Goal: Task Accomplishment & Management: Complete application form

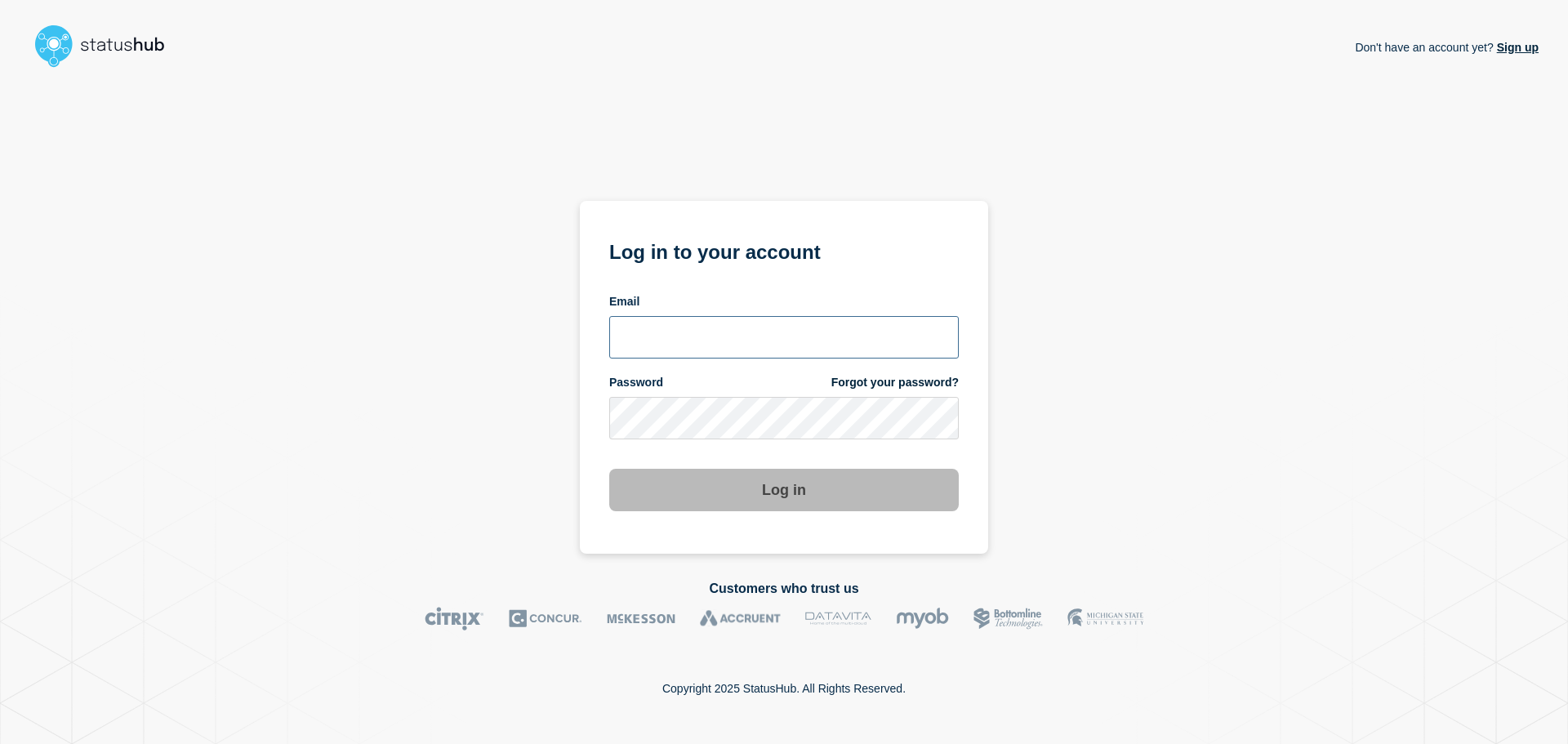
click at [726, 325] on input "email input" at bounding box center [784, 337] width 349 height 43
click at [705, 333] on input "r.shumaker@gwu.edu" at bounding box center [784, 337] width 349 height 43
type input "r.shumaker@email.gwu.edu"
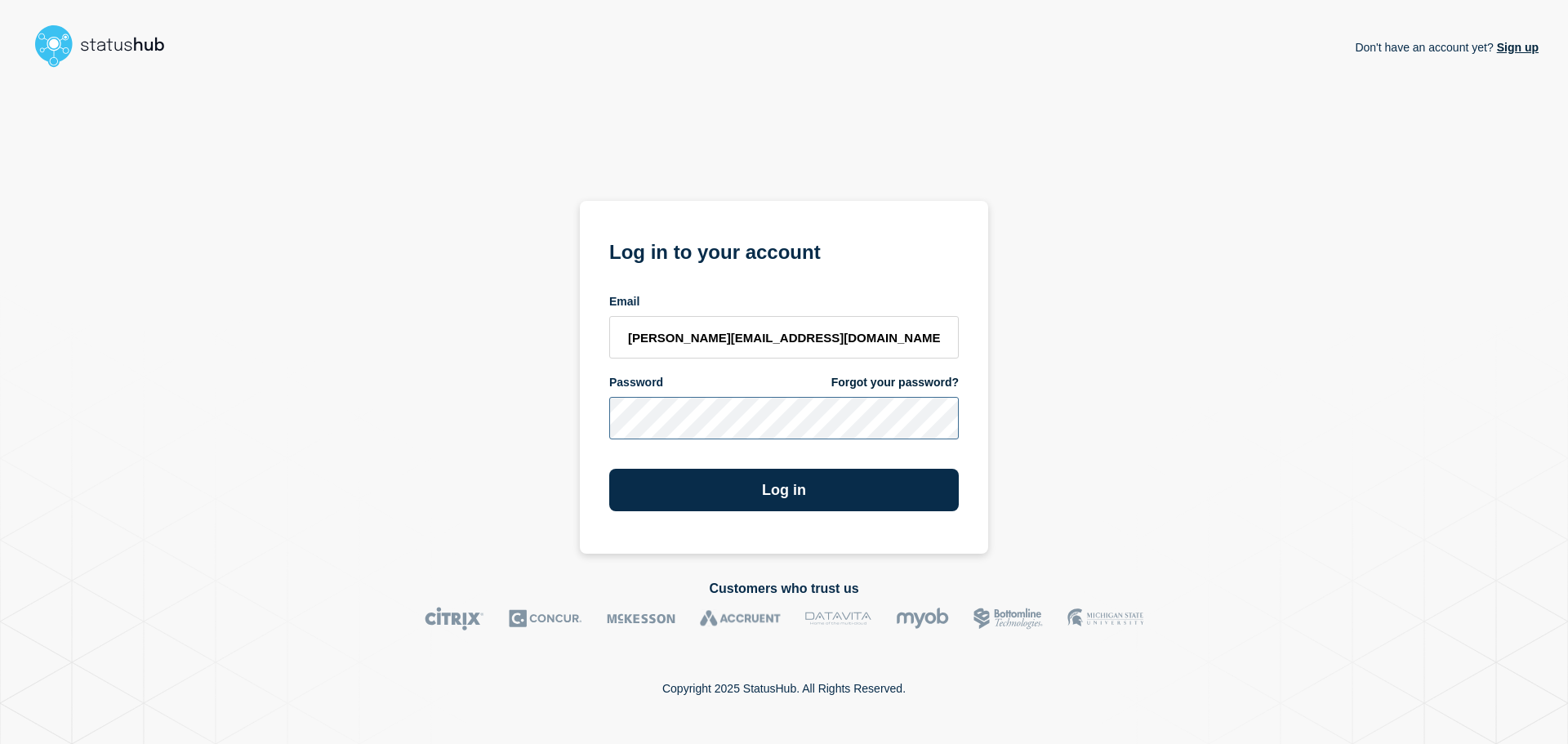
click at [609, 469] on button "Log in" at bounding box center [784, 490] width 349 height 43
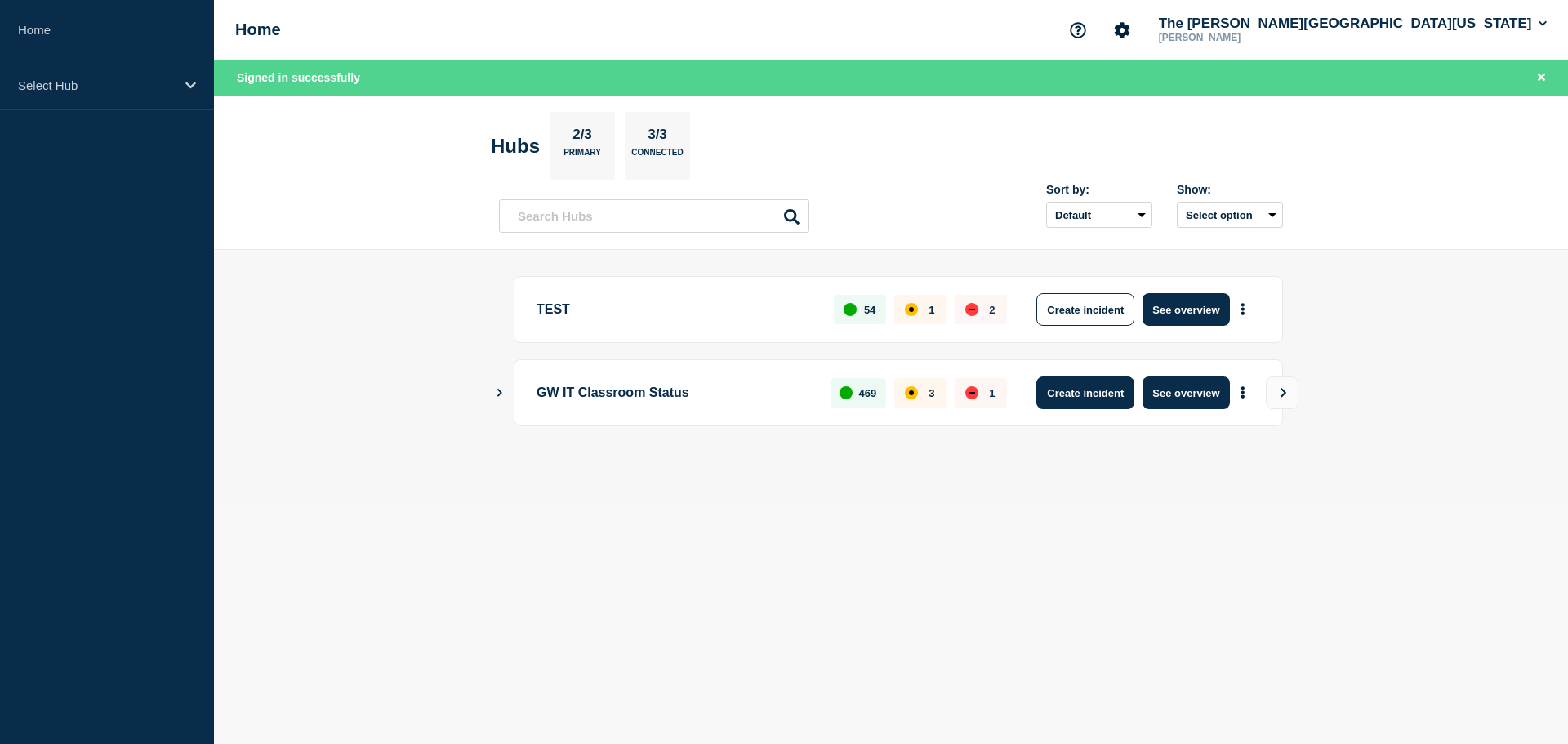
click at [1103, 400] on button "Create incident" at bounding box center [1084, 392] width 98 height 33
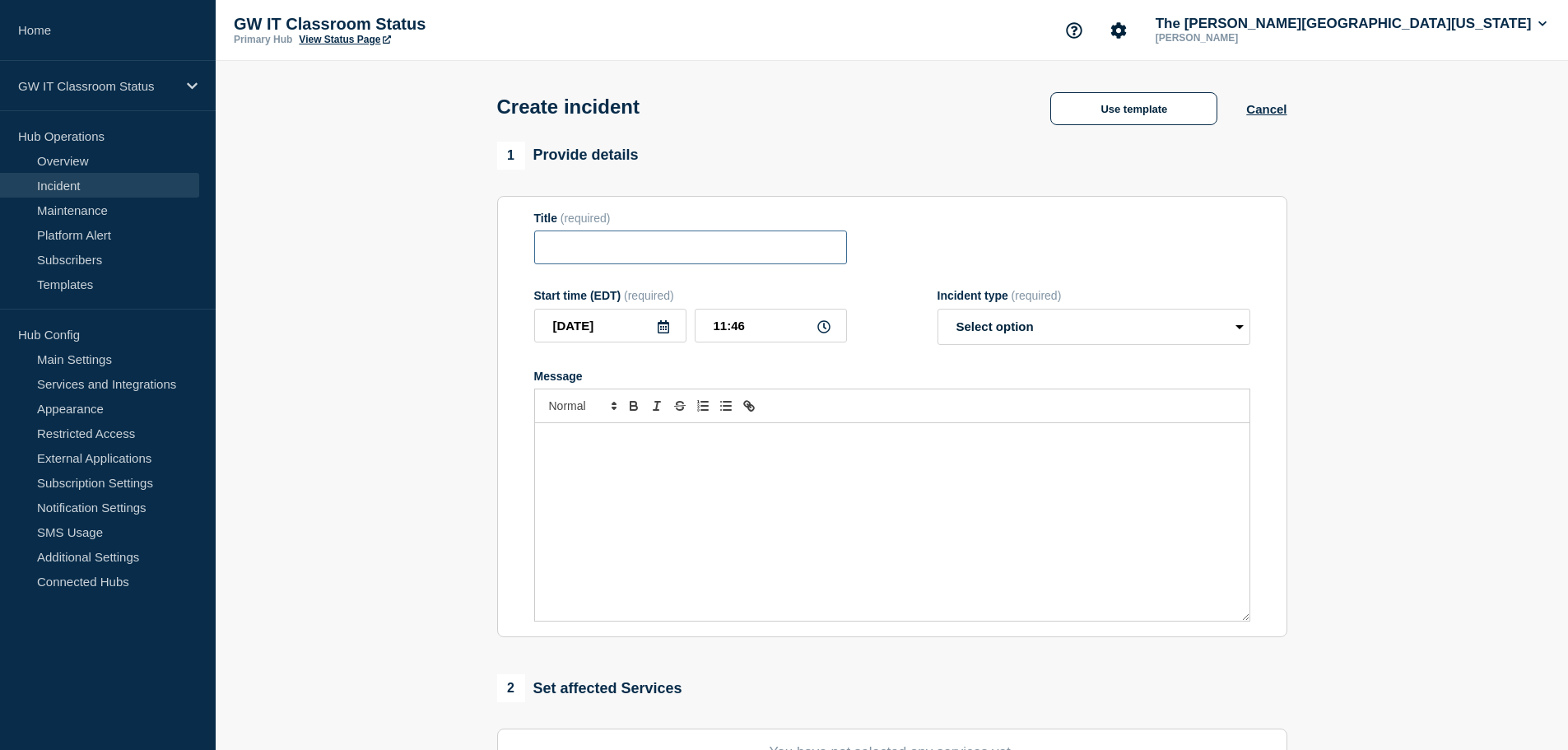
click at [683, 253] on input "Title" at bounding box center [690, 247] width 313 height 34
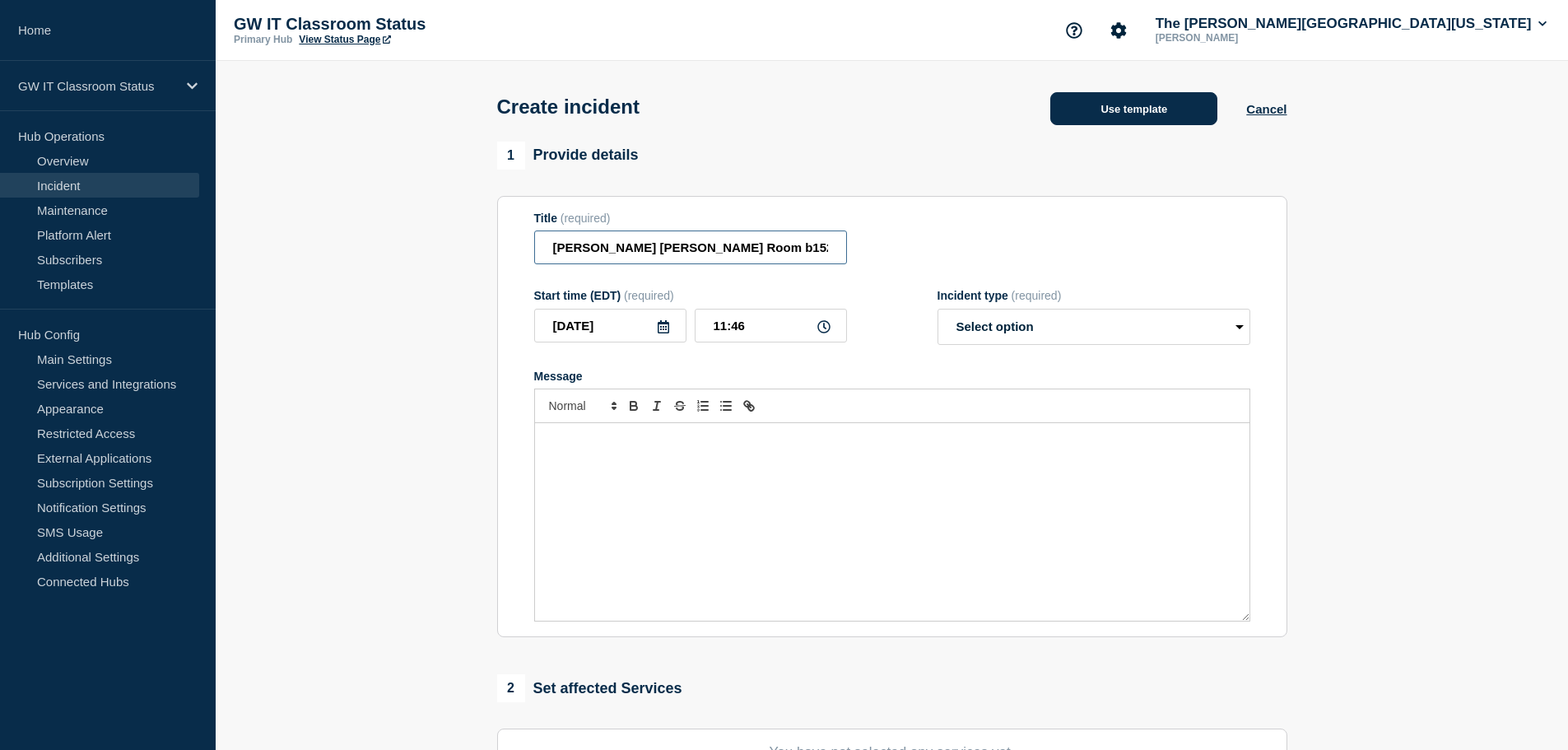
type input "[PERSON_NAME] [PERSON_NAME] Room b152 -"
click at [1118, 116] on button "Use template" at bounding box center [1134, 108] width 167 height 33
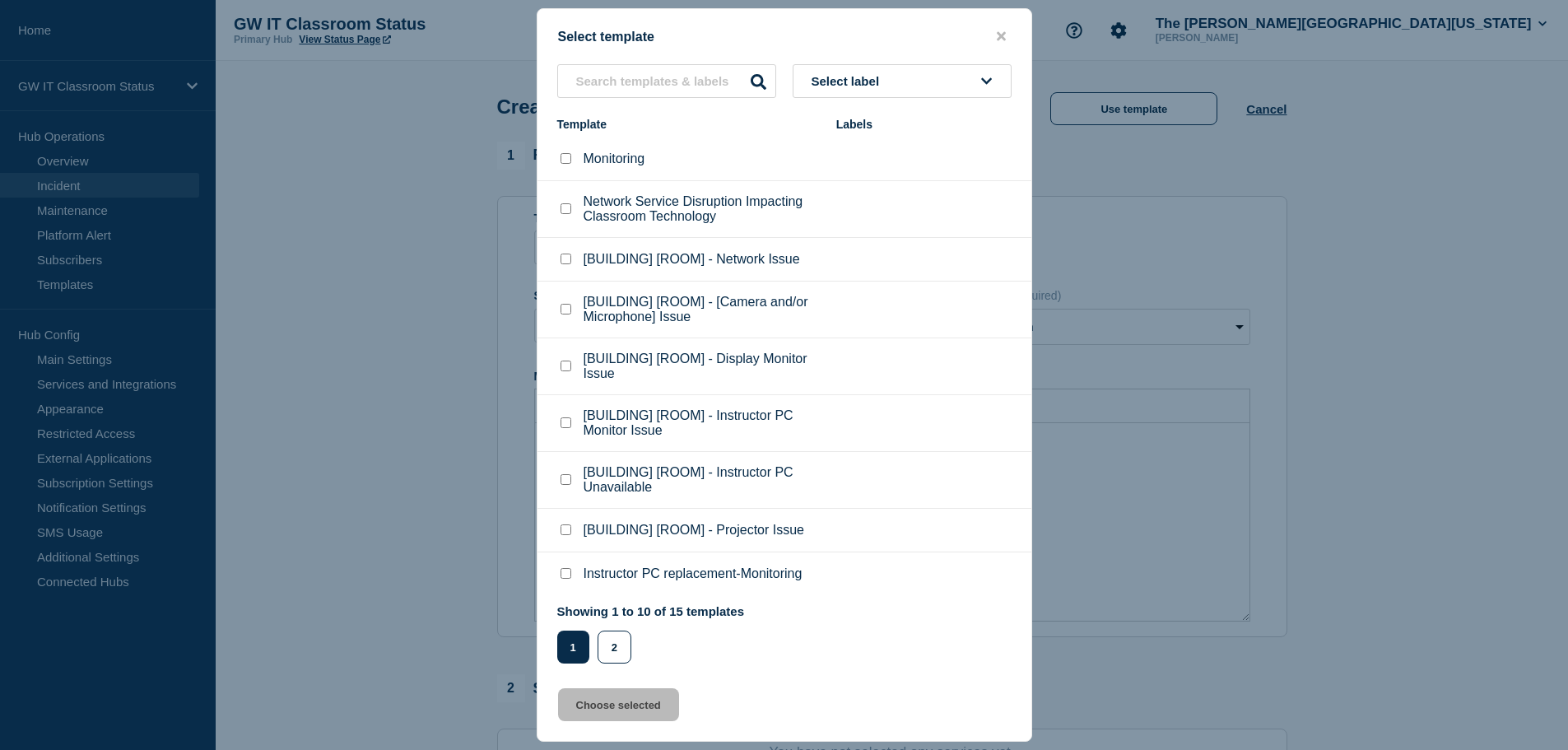
click at [648, 264] on p "[BUILDING] [ROOM] - Network Issue" at bounding box center [691, 259] width 216 height 15
click at [568, 259] on checkbox"] "[BUILDING] [ROOM] - Network Issue checkbox" at bounding box center [565, 258] width 10 height 10
checkbox checkbox"] "true"
click at [614, 716] on button "Choose selected" at bounding box center [618, 704] width 121 height 33
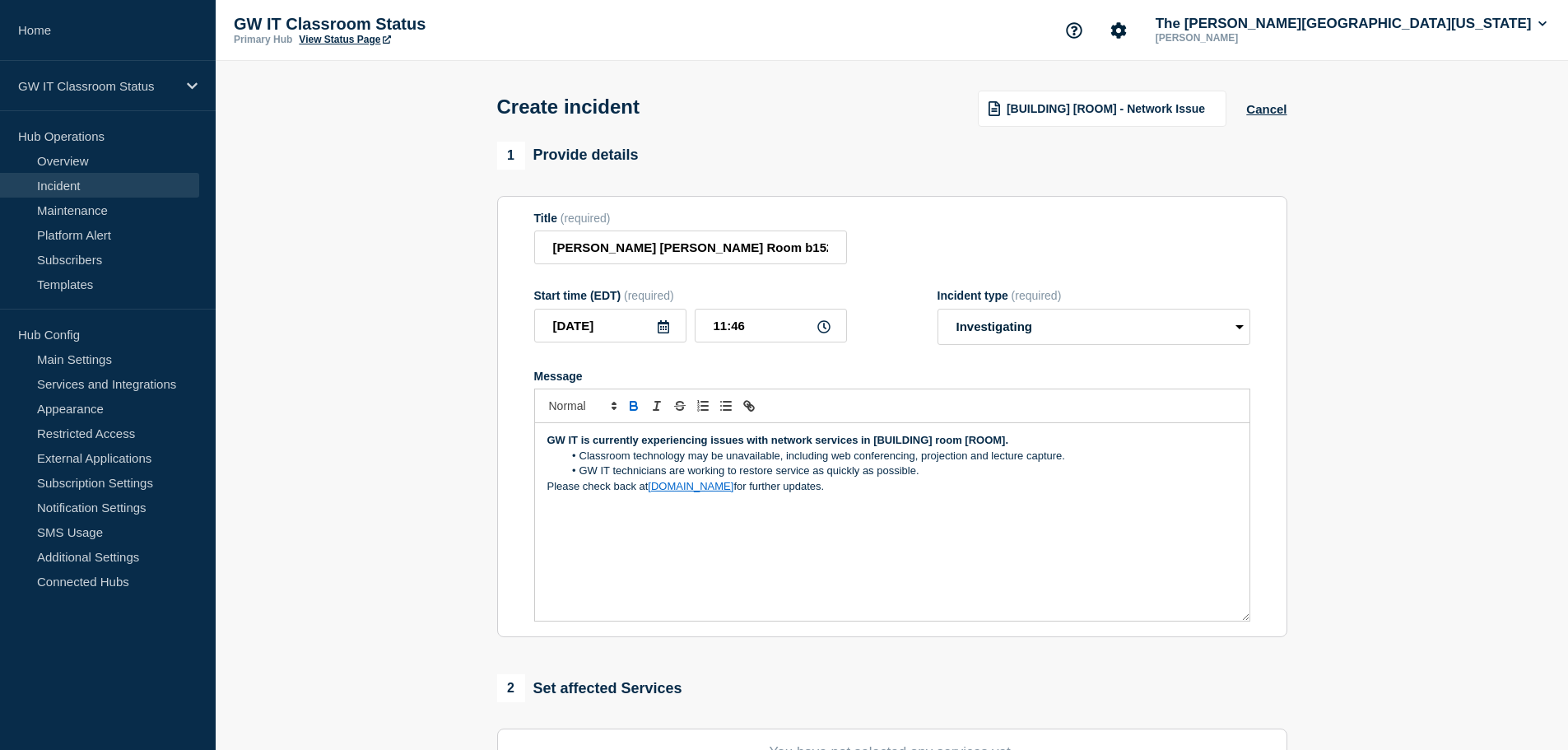
select select "investigating"
drag, startPoint x: 710, startPoint y: 252, endPoint x: 689, endPoint y: 248, distance: 21.4
click at [689, 248] on input "[PERSON_NAME] [PERSON_NAME] Room b152 -" at bounding box center [690, 247] width 313 height 34
click at [732, 257] on input "[PERSON_NAME] [PERSON_NAME] Room b152 -" at bounding box center [690, 247] width 313 height 34
type input "[PERSON_NAME] [PERSON_NAME] Room b152 - Network Issue"
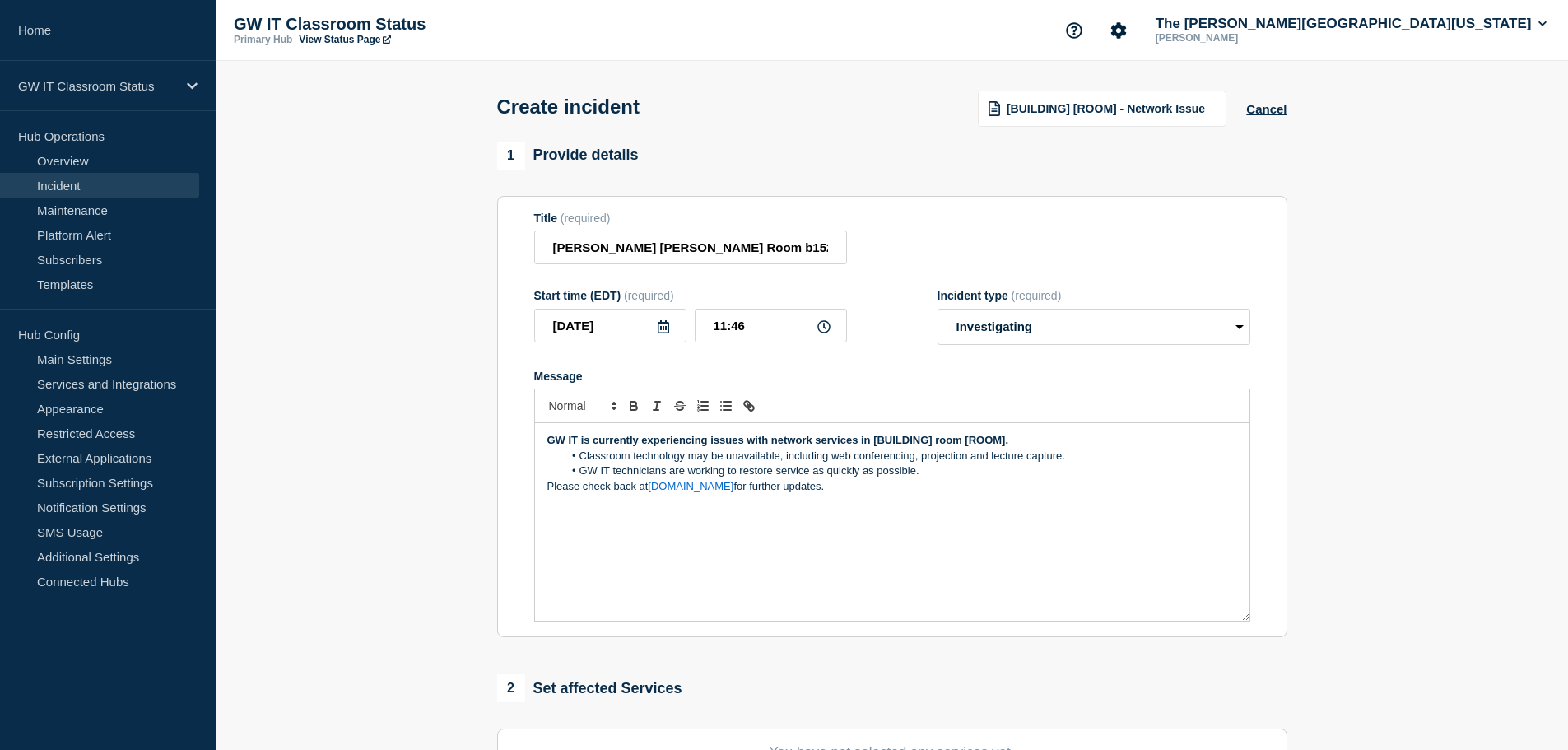
click at [918, 493] on p "Please check back at [DOMAIN_NAME] for further updates." at bounding box center [892, 487] width 690 height 15
drag, startPoint x: 931, startPoint y: 443, endPoint x: 872, endPoint y: 448, distance: 59.2
click at [872, 446] on strong "GW IT is currently experiencing issues with network services in [BUILDING] room…" at bounding box center [778, 439] width 462 height 12
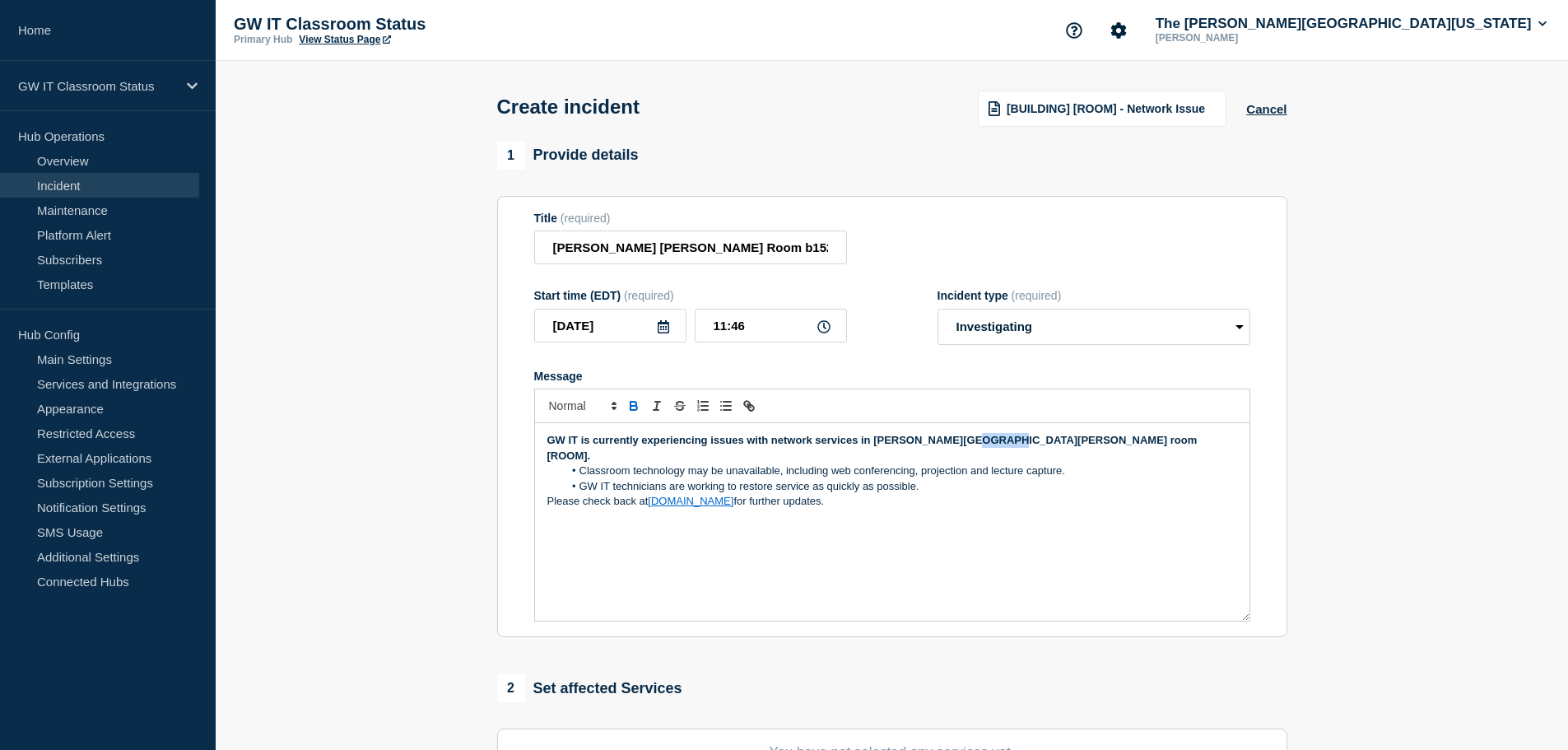
drag, startPoint x: 997, startPoint y: 442, endPoint x: 959, endPoint y: 442, distance: 38.0
click at [959, 440] on strong "GW IT is currently experiencing issues with network services in [PERSON_NAME][G…" at bounding box center [873, 447] width 652 height 27
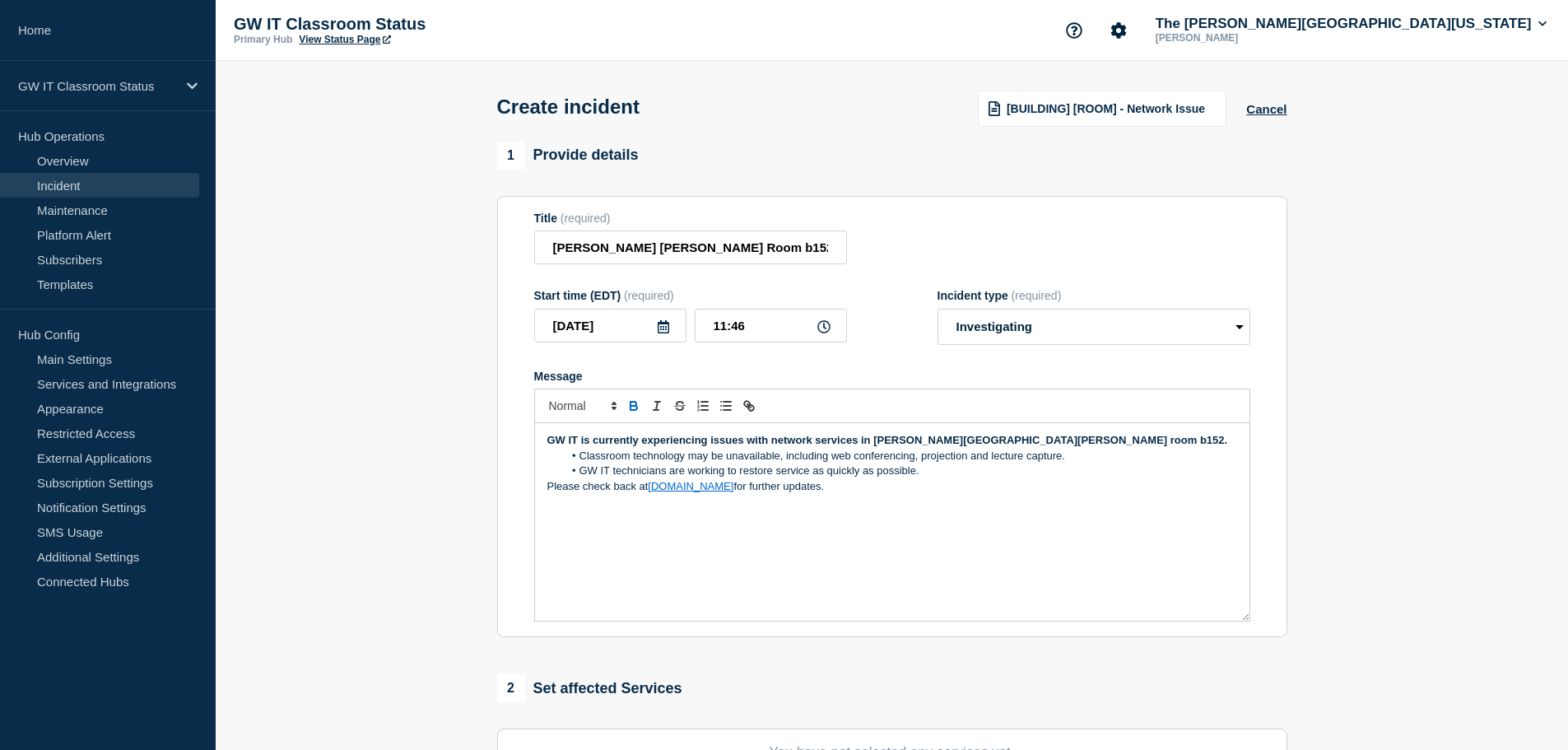
click at [424, 444] on section "1 Provide details Title (required) [PERSON_NAME] [PERSON_NAME] Room b152 - Netw…" at bounding box center [891, 612] width 1352 height 942
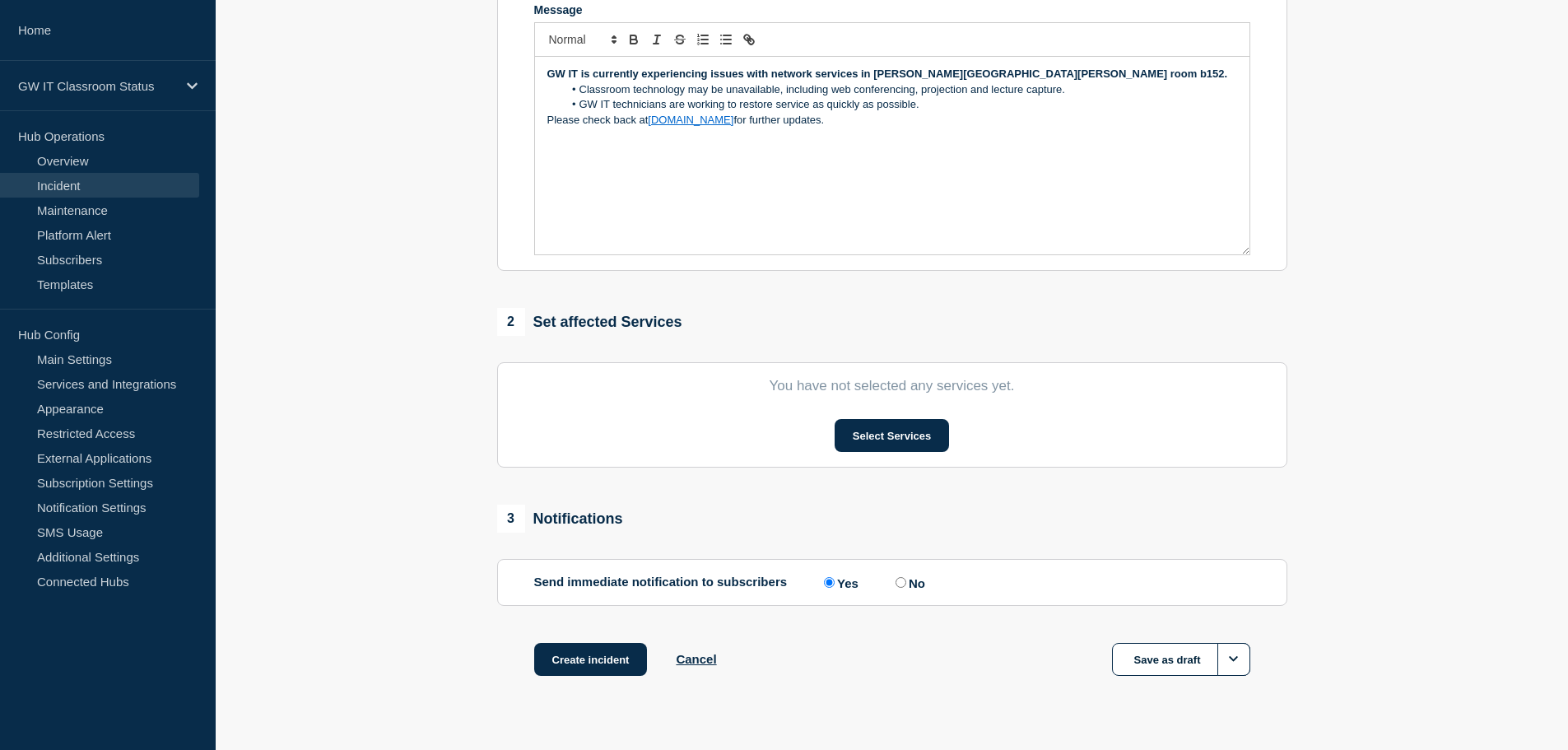
scroll to position [404, 0]
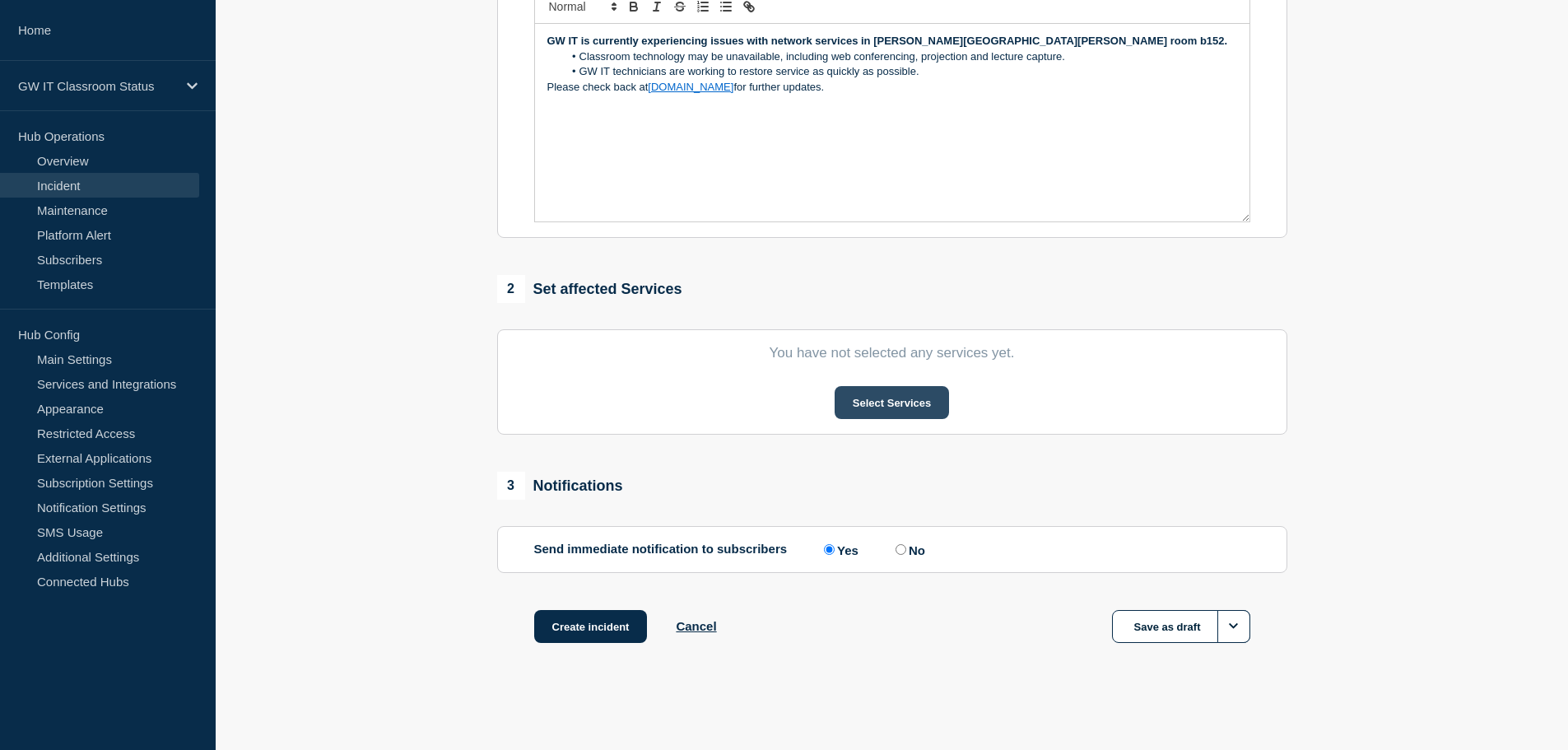
click at [888, 412] on button "Select Services" at bounding box center [891, 402] width 114 height 33
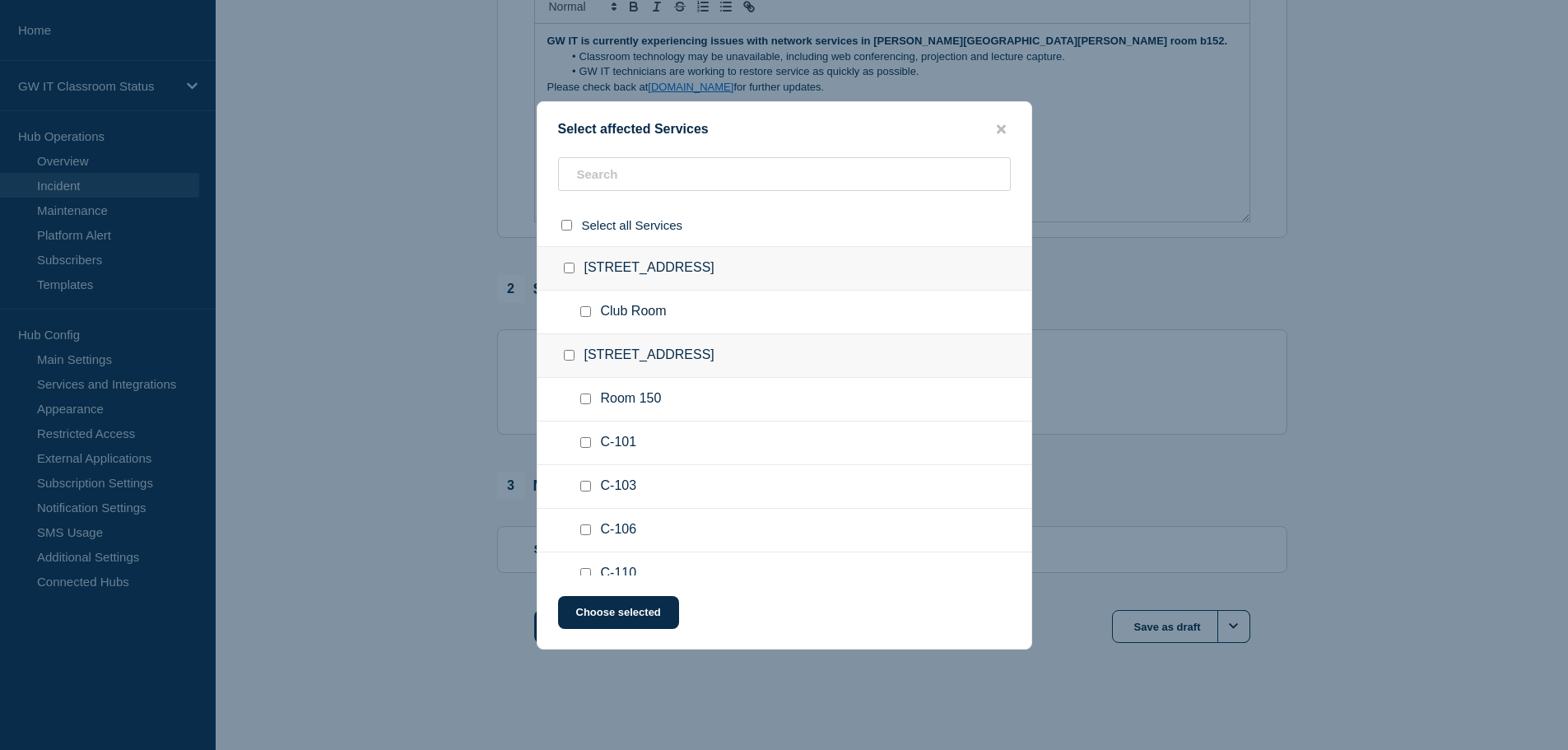
click at [709, 315] on ul "Club Room" at bounding box center [784, 312] width 493 height 44
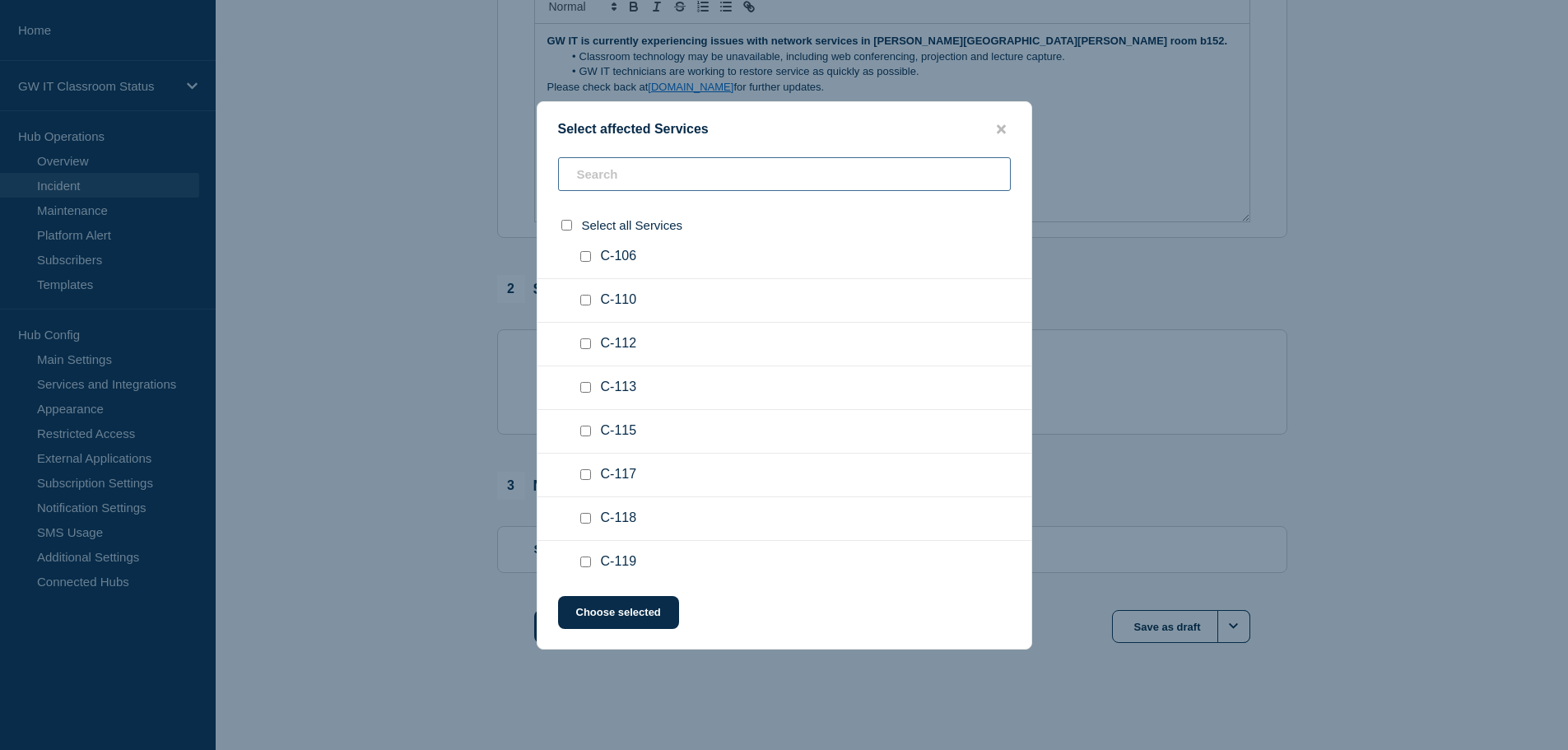
click at [671, 181] on input "text" at bounding box center [784, 174] width 452 height 34
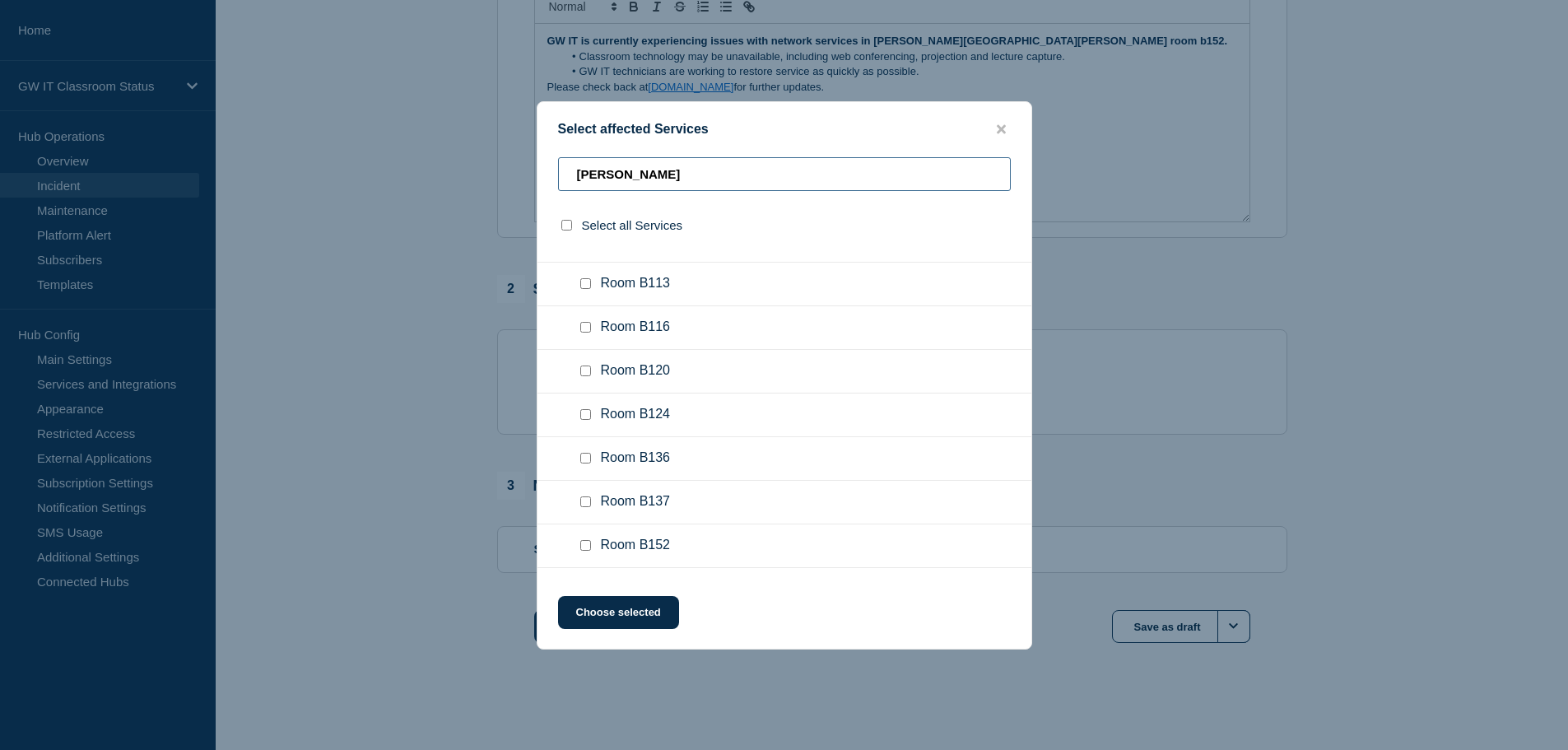
scroll to position [903, 0]
type input "[PERSON_NAME]"
click at [589, 542] on input "Room B152 checkbox" at bounding box center [585, 542] width 10 height 10
checkbox input "true"
click at [618, 612] on button "Choose selected" at bounding box center [618, 611] width 121 height 33
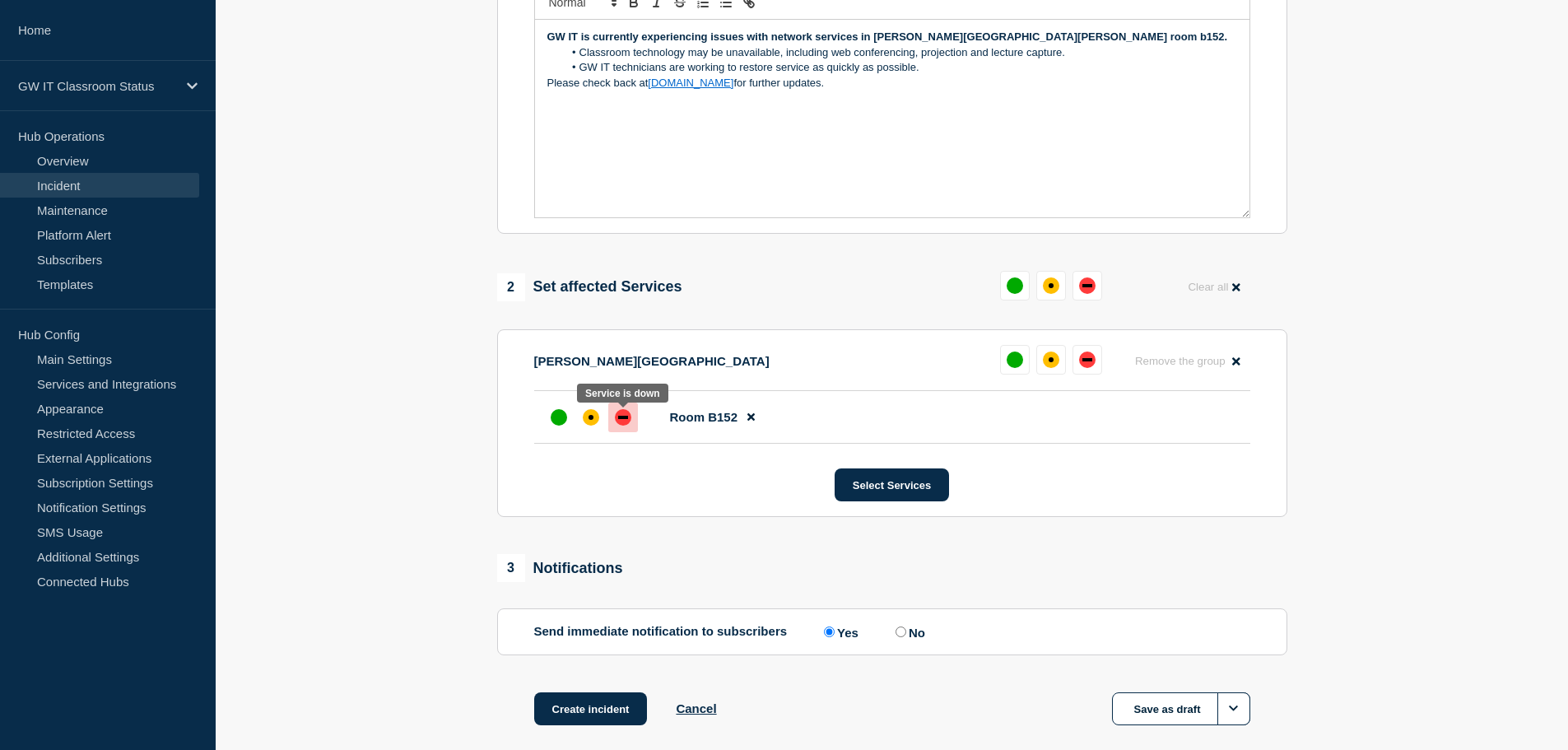
click at [621, 419] on div "down" at bounding box center [623, 418] width 10 height 4
click at [598, 421] on div "affected" at bounding box center [591, 418] width 17 height 17
click at [618, 419] on div "down" at bounding box center [623, 418] width 10 height 4
click at [589, 419] on div "affected" at bounding box center [591, 417] width 5 height 5
click at [623, 431] on div at bounding box center [623, 418] width 30 height 30
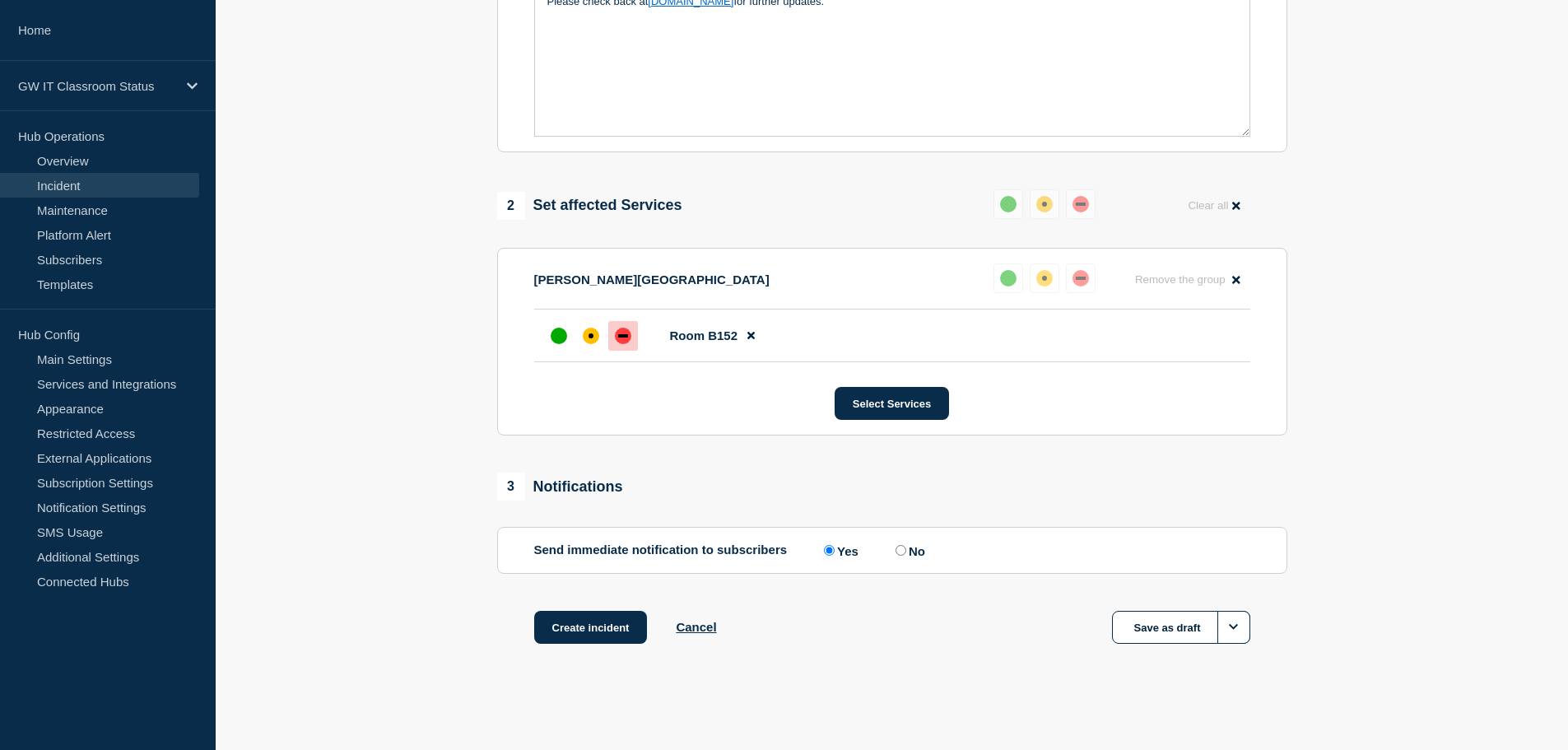
scroll to position [490, 0]
click at [572, 625] on button "Create incident" at bounding box center [590, 625] width 113 height 33
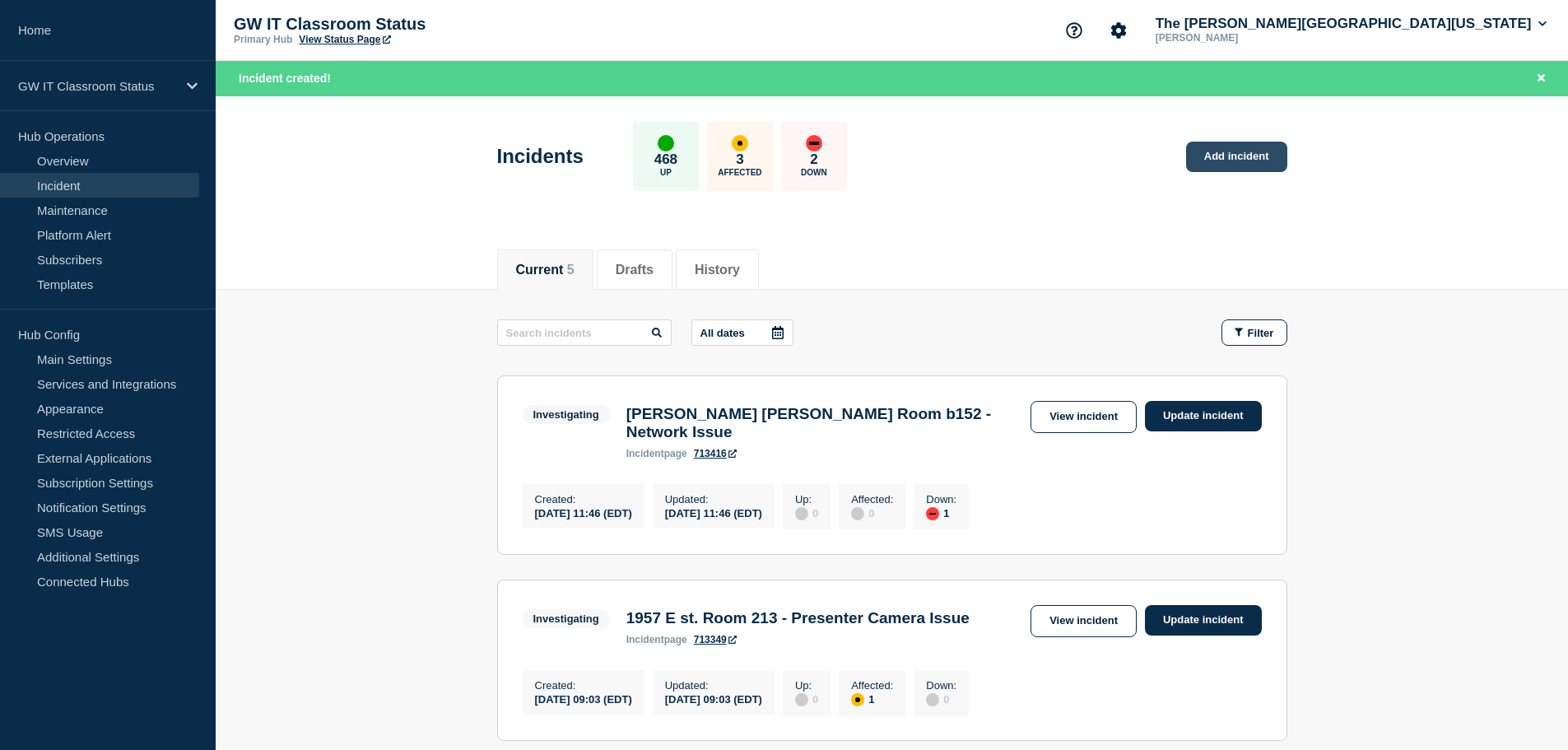
click at [1221, 160] on link "Add incident" at bounding box center [1237, 156] width 101 height 31
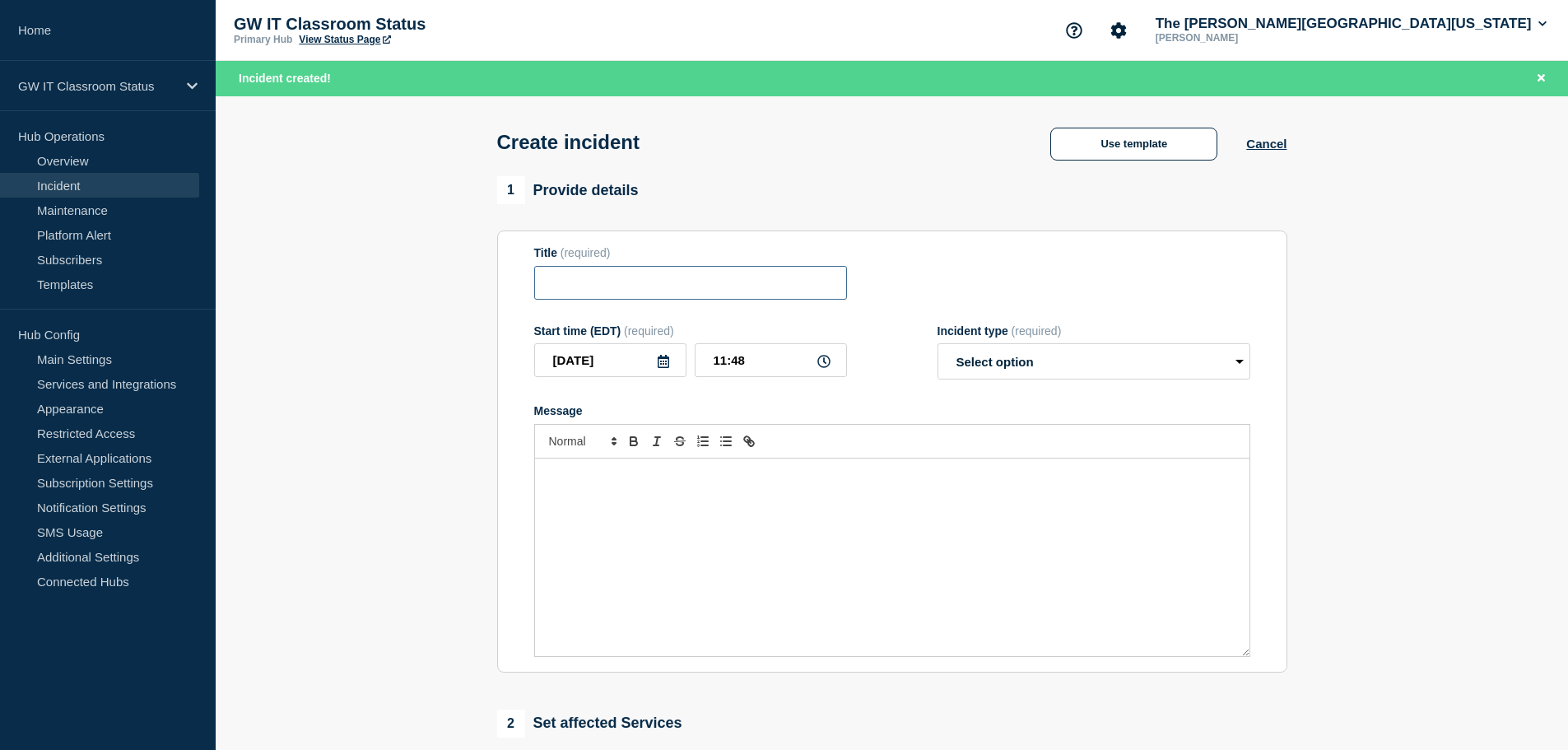
click at [721, 279] on input "Title" at bounding box center [690, 283] width 313 height 34
click at [1153, 142] on button "Use template" at bounding box center [1134, 143] width 167 height 33
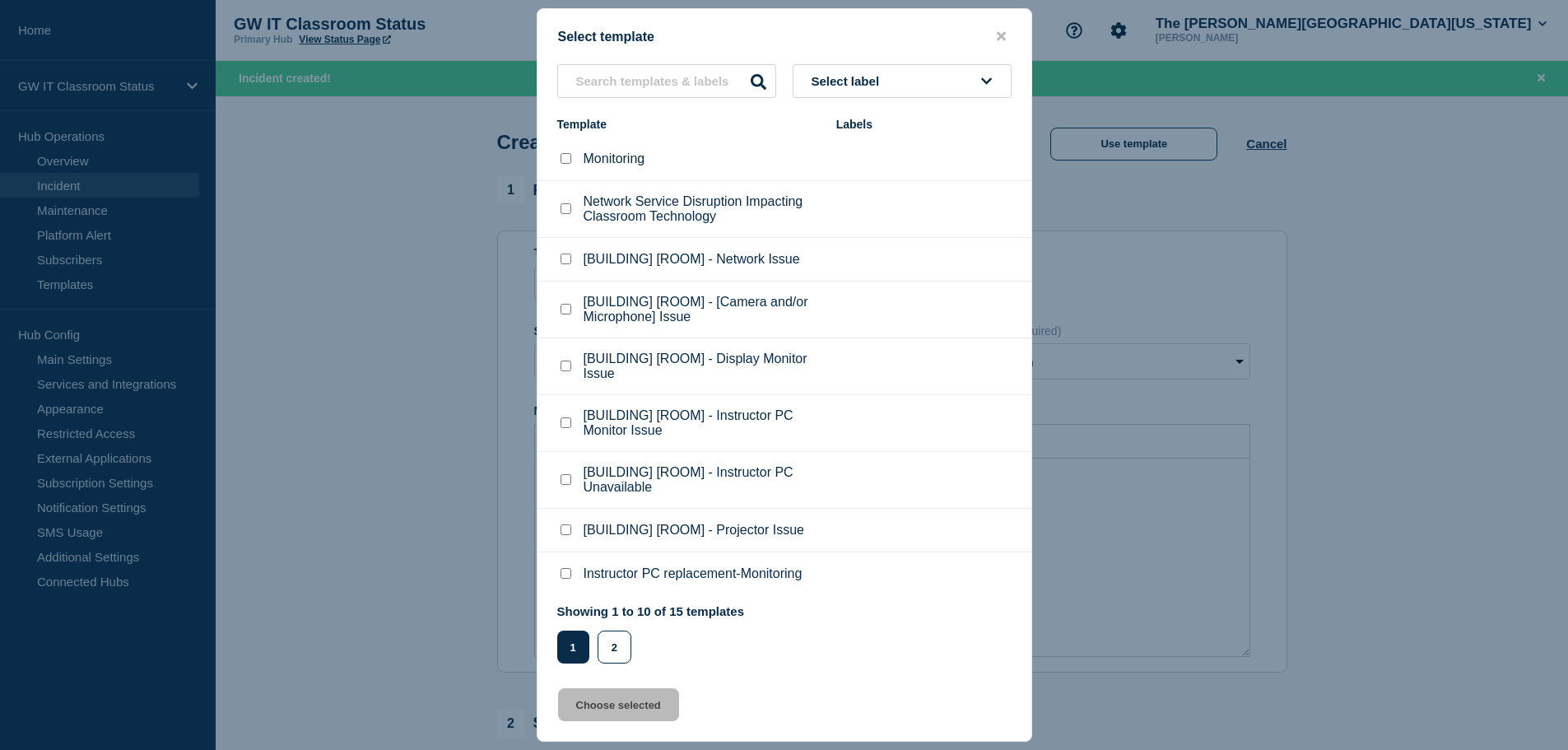
click at [565, 535] on checkbox"] "[BUILDING] [ROOM] - Projector Issue checkbox" at bounding box center [565, 529] width 10 height 10
checkbox checkbox"] "true"
click at [614, 711] on button "Choose selected" at bounding box center [618, 704] width 121 height 33
type input "[BUILDING] [ROOM] - Projector Issue"
select select "investigating"
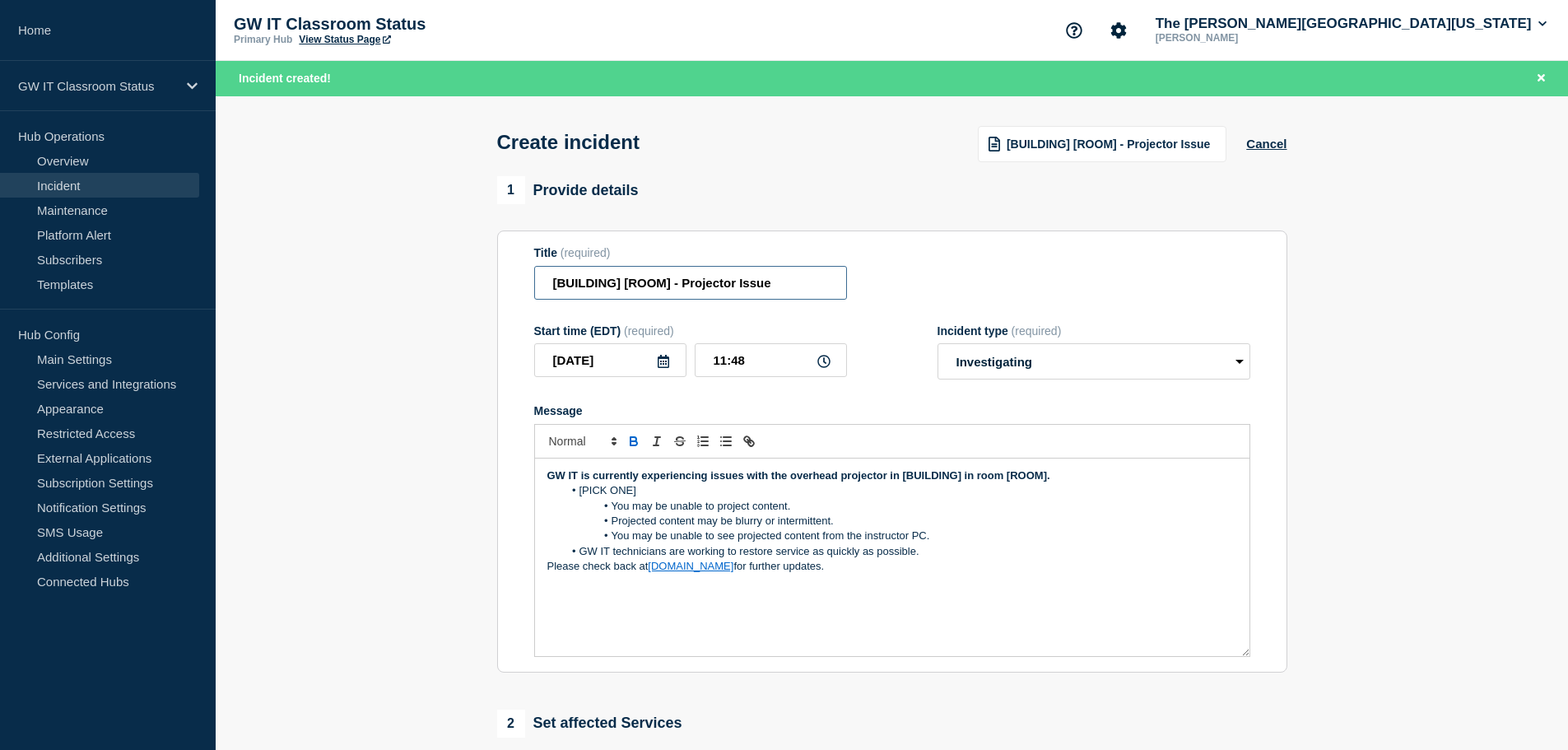
drag, startPoint x: 740, startPoint y: 285, endPoint x: 750, endPoint y: 296, distance: 14.9
click at [741, 285] on input "[BUILDING] [ROOM] - Projector Issue" at bounding box center [690, 283] width 313 height 34
drag, startPoint x: 673, startPoint y: 288, endPoint x: 545, endPoint y: 300, distance: 128.6
click at [551, 307] on form "Title (required) [BUILDING] [ROOM] - Projector Control Issue Start time (EDT) (…" at bounding box center [891, 451] width 716 height 411
type input "Philips Hall Room 108 - Projector Control Issue"
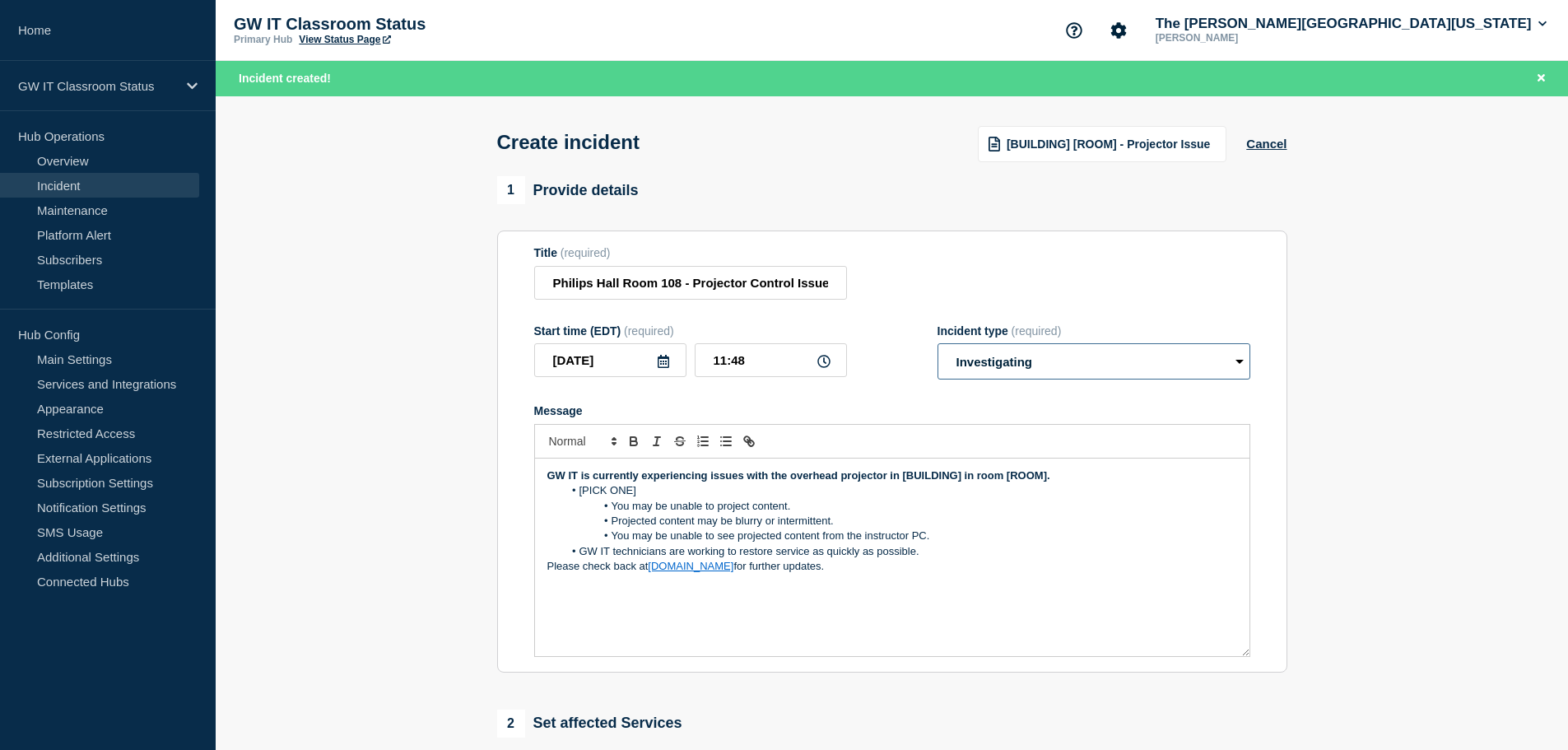
click at [1037, 370] on select "Select option Investigating Identified Monitoring" at bounding box center [1093, 361] width 313 height 37
select select "identified"
click at [937, 347] on select "Select option Investigating Identified Monitoring" at bounding box center [1093, 361] width 313 height 37
drag, startPoint x: 945, startPoint y: 537, endPoint x: 565, endPoint y: 494, distance: 382.4
click at [565, 494] on ol "[PICK ONE] You may be unable to project content. Projected content may be blurr…" at bounding box center [892, 521] width 690 height 76
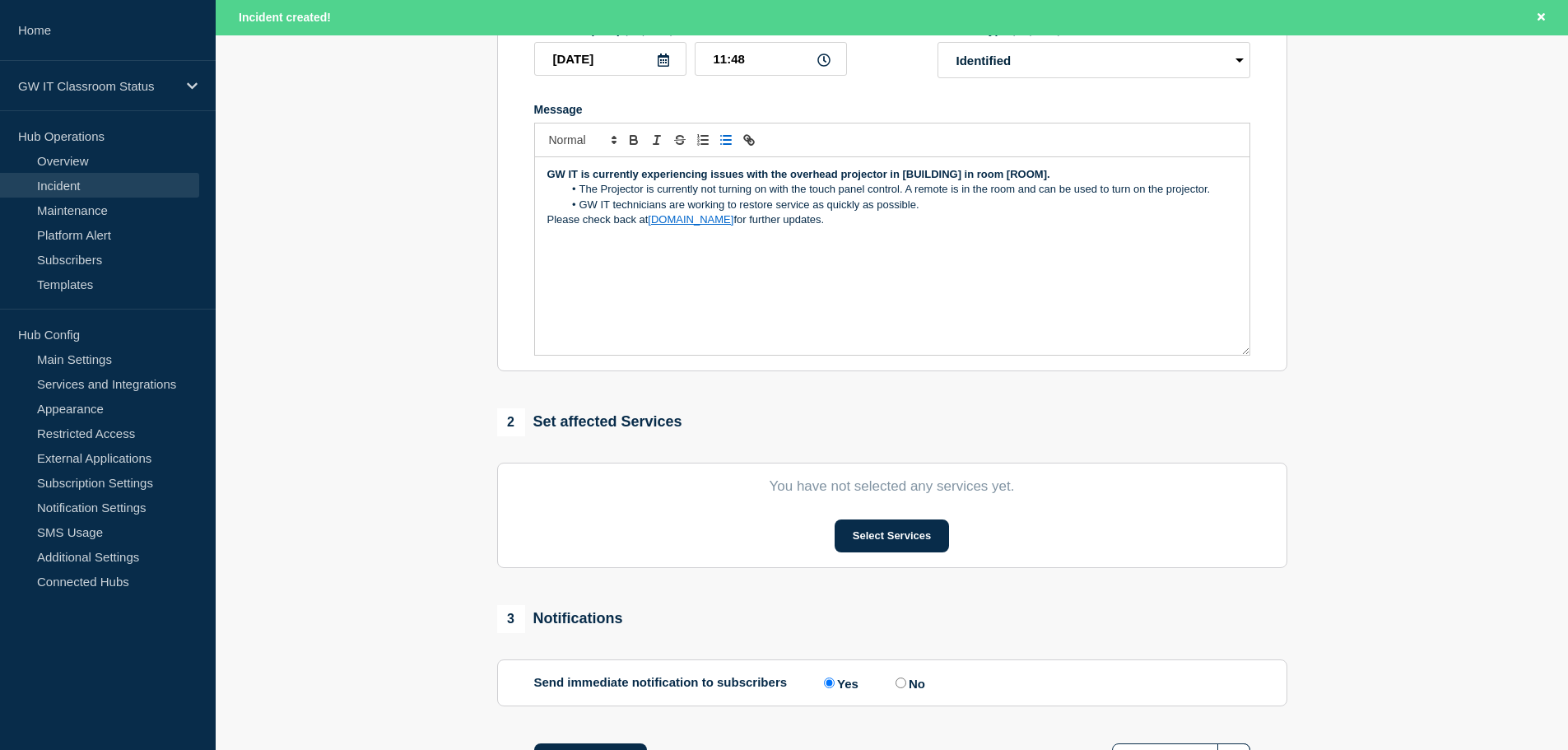
scroll to position [302, 0]
click at [856, 538] on button "Select Services" at bounding box center [891, 535] width 114 height 33
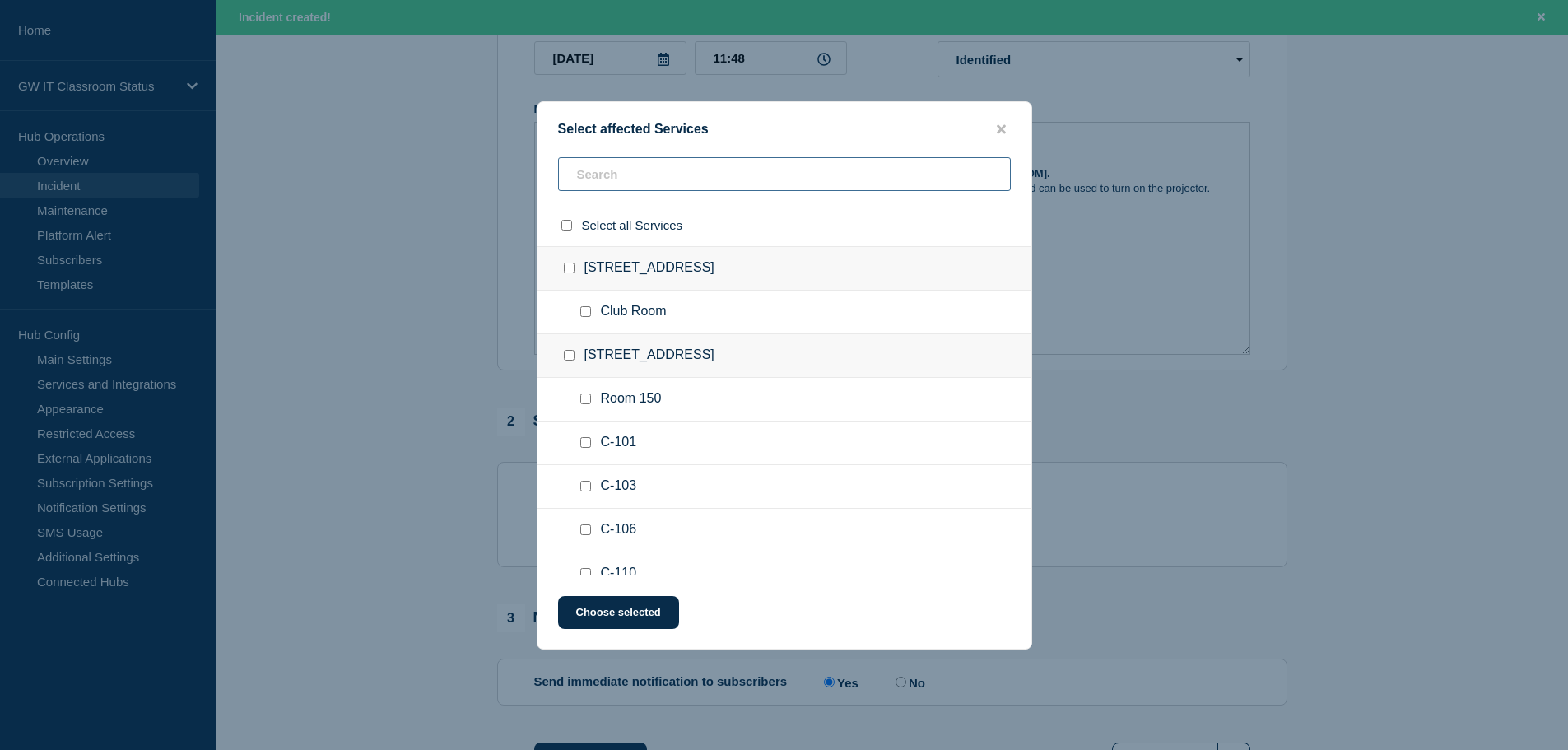
click at [619, 173] on input "text" at bounding box center [784, 174] width 452 height 34
type input "[PERSON_NAME]"
checkbox input "true"
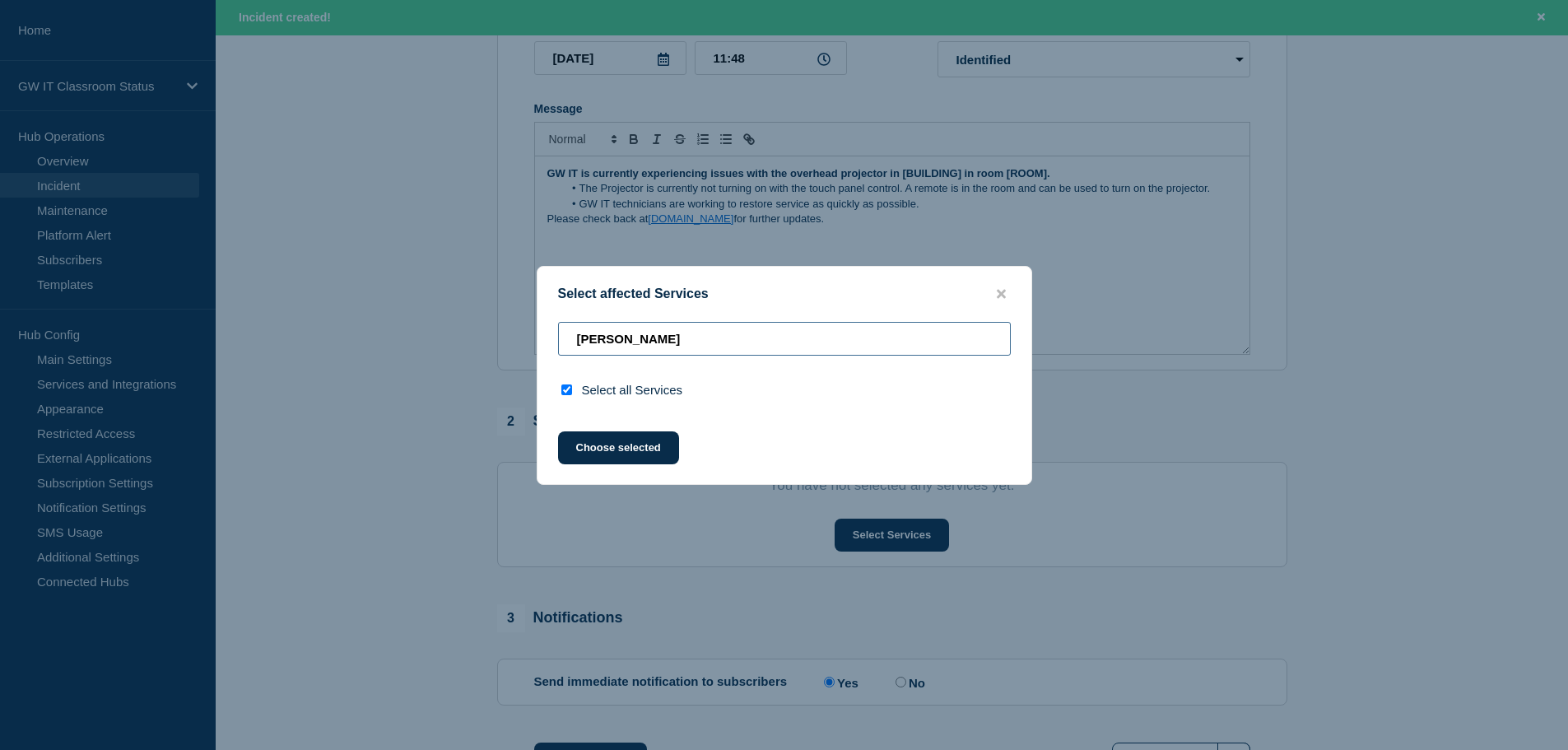
type input "phil"
checkbox input "false"
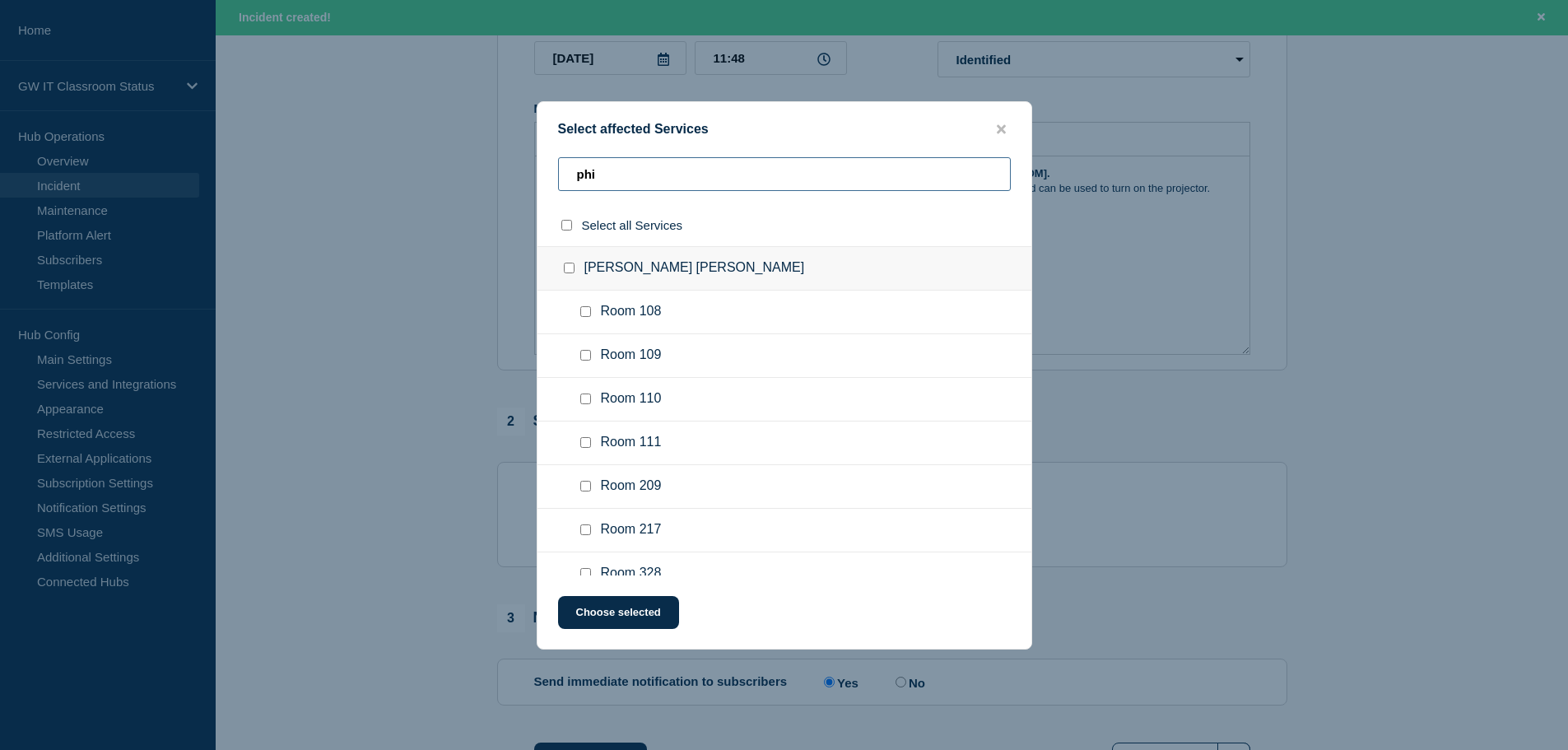
type input "phi"
click at [584, 307] on input "Room 108 checkbox" at bounding box center [585, 311] width 10 height 10
checkbox input "true"
click at [643, 621] on button "Choose selected" at bounding box center [618, 611] width 121 height 33
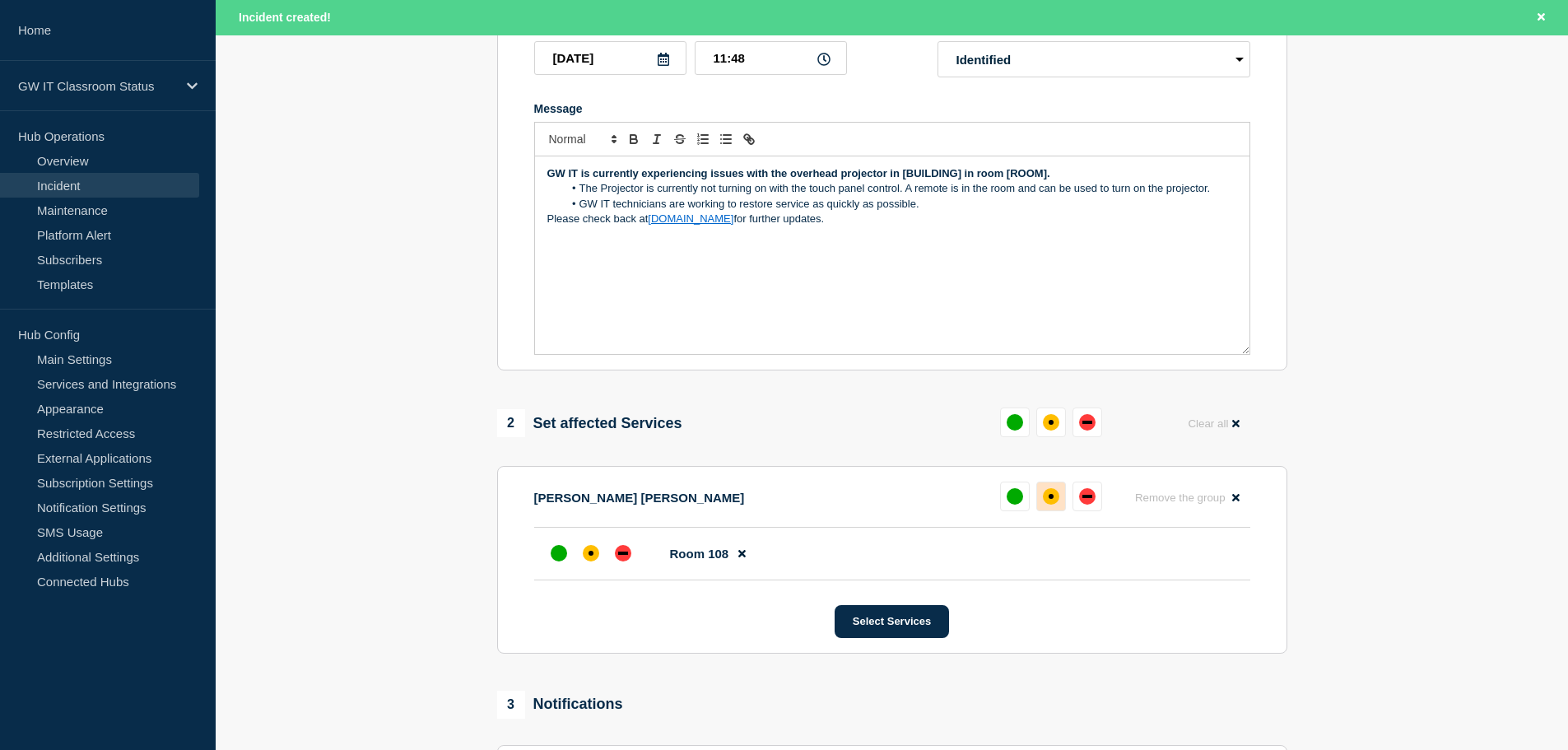
click at [1049, 508] on button at bounding box center [1051, 496] width 30 height 30
click at [911, 629] on button "Select Services" at bounding box center [891, 621] width 114 height 33
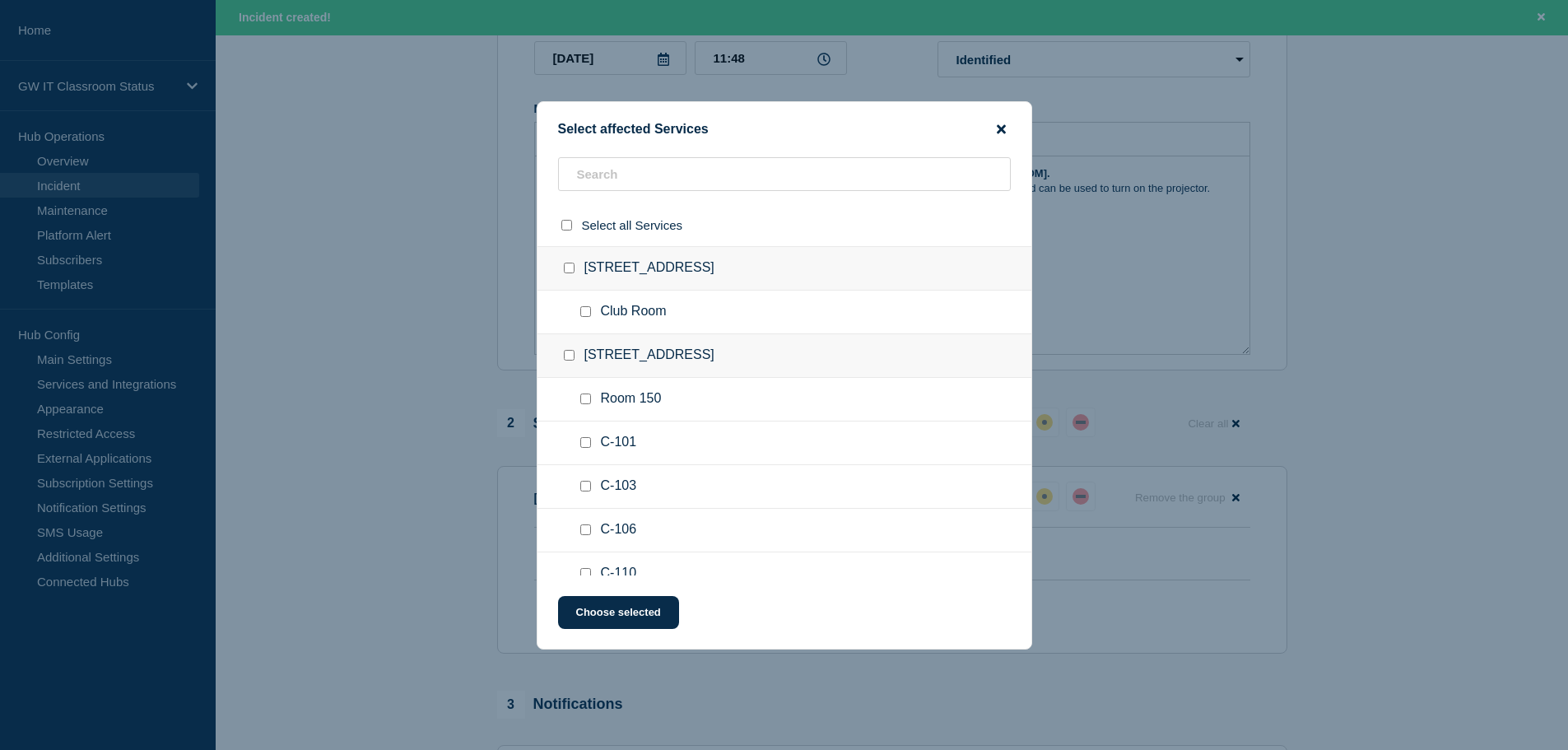
click at [1004, 133] on icon "close button" at bounding box center [1002, 129] width 9 height 9
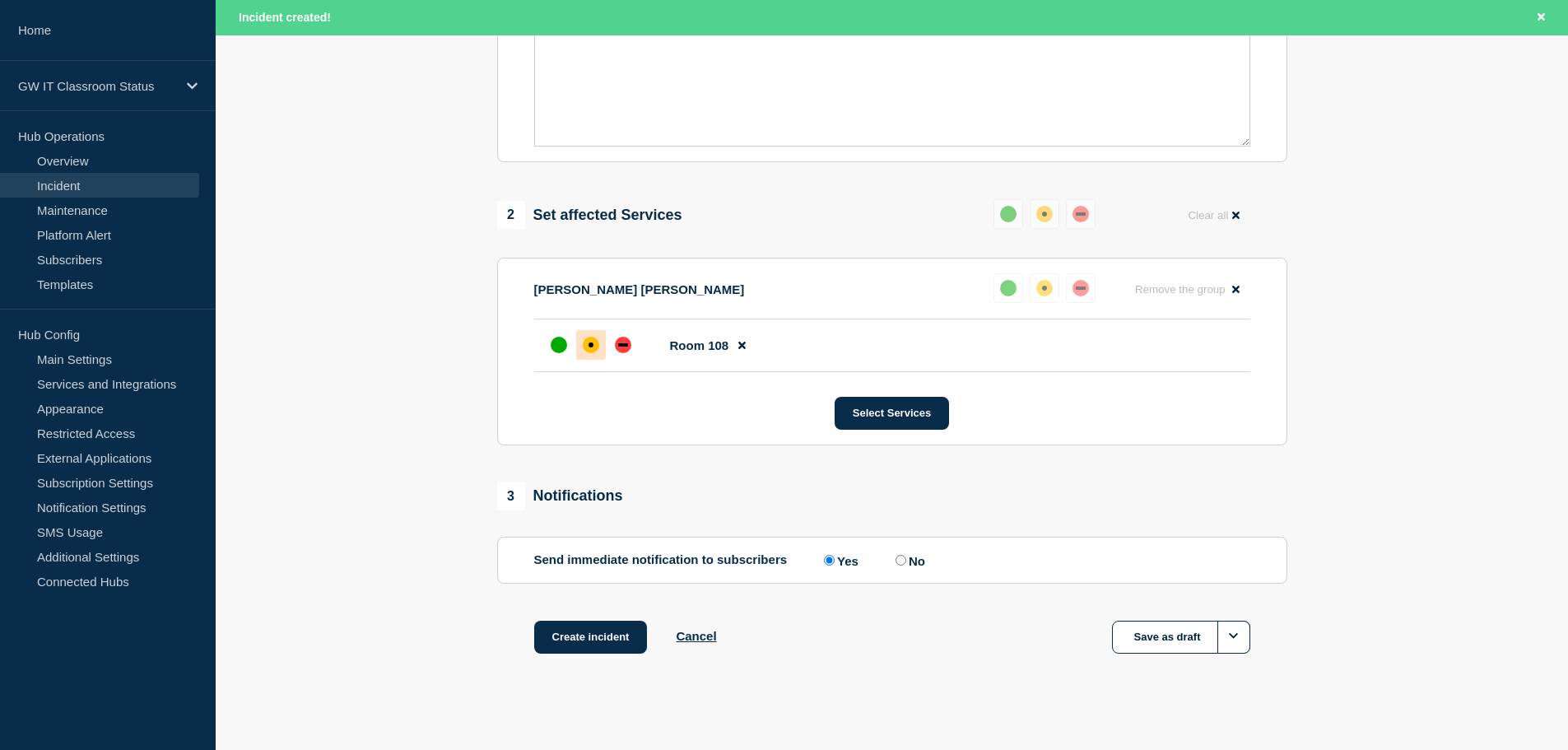
scroll to position [525, 0]
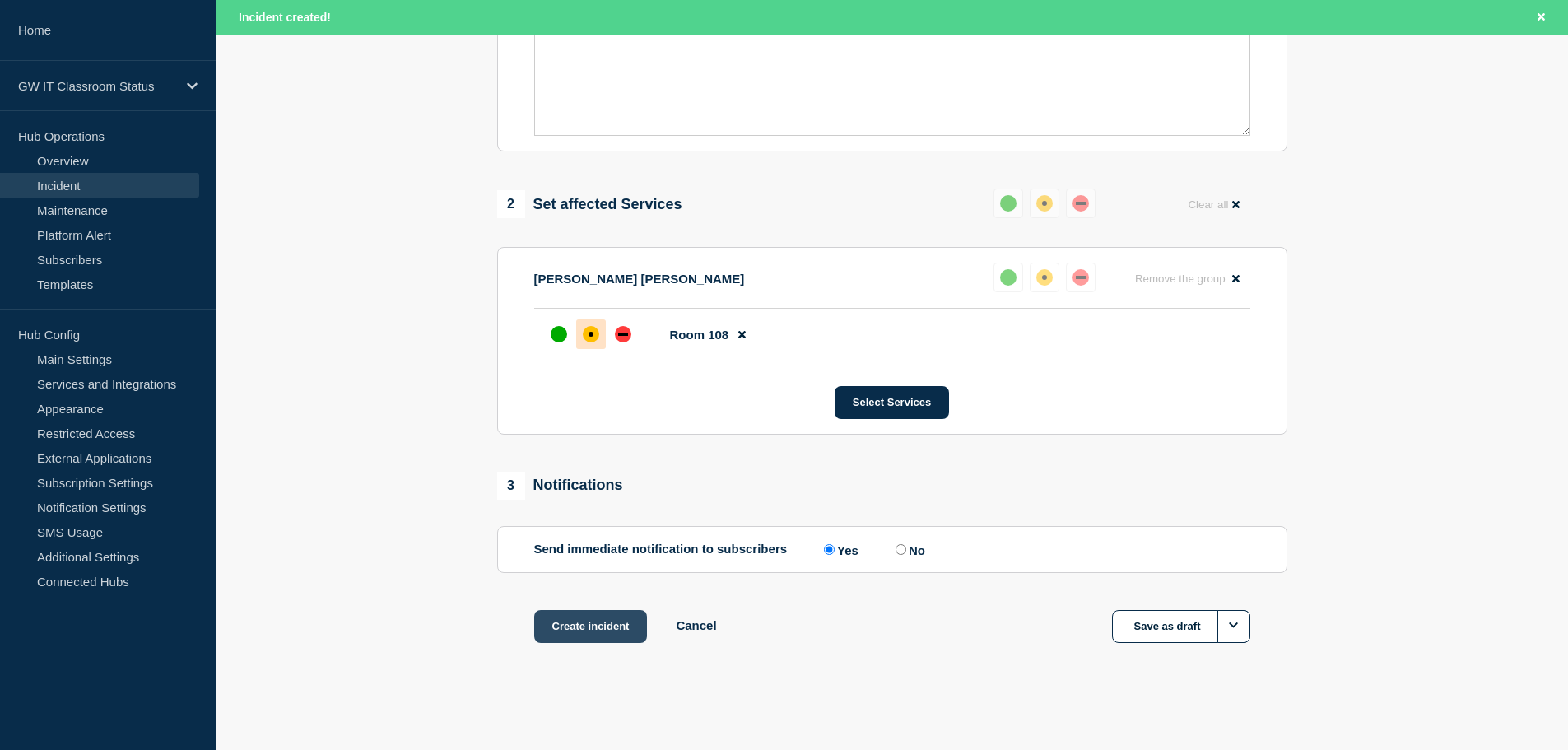
click at [580, 623] on button "Create incident" at bounding box center [590, 625] width 113 height 33
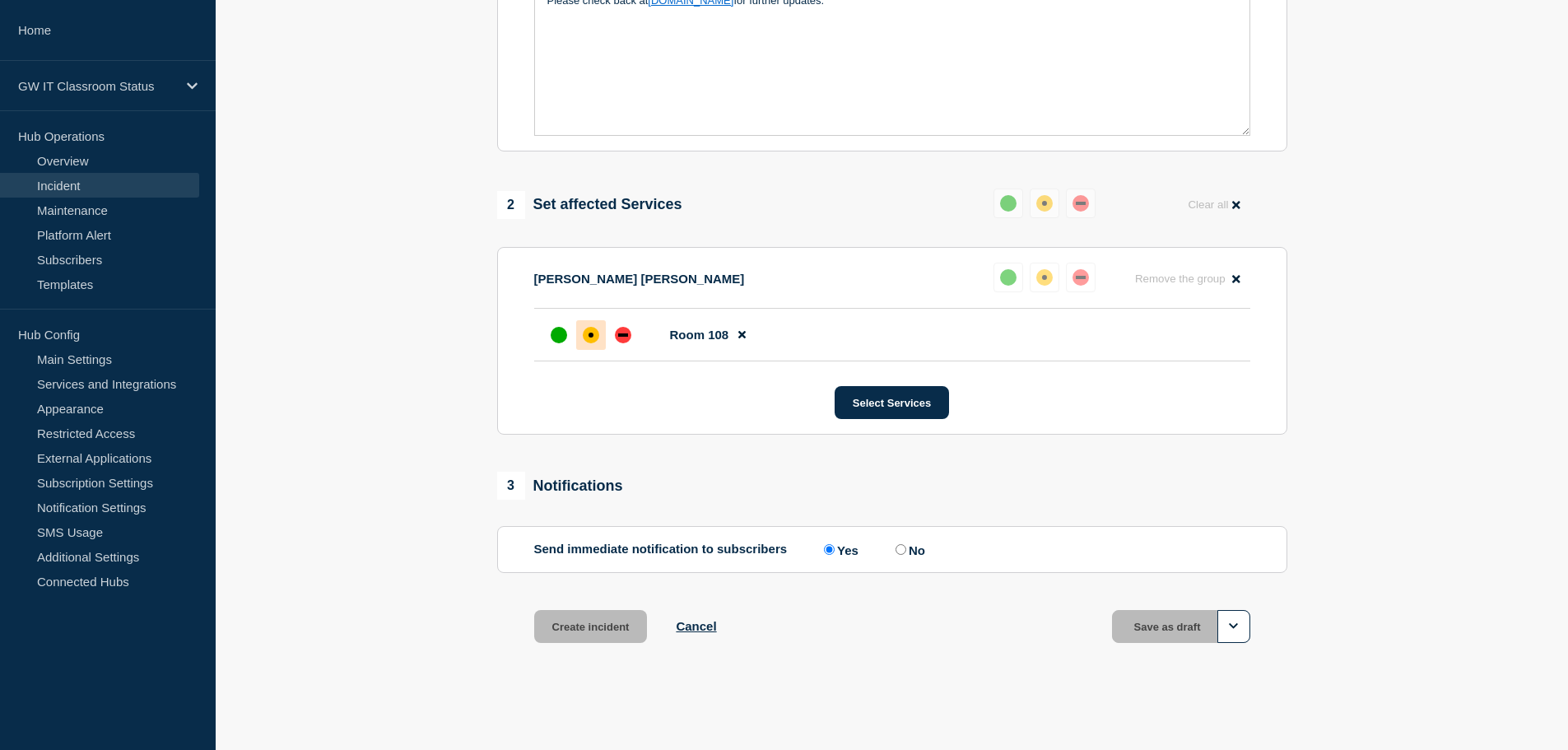
scroll to position [490, 0]
